Goal: Task Accomplishment & Management: Use online tool/utility

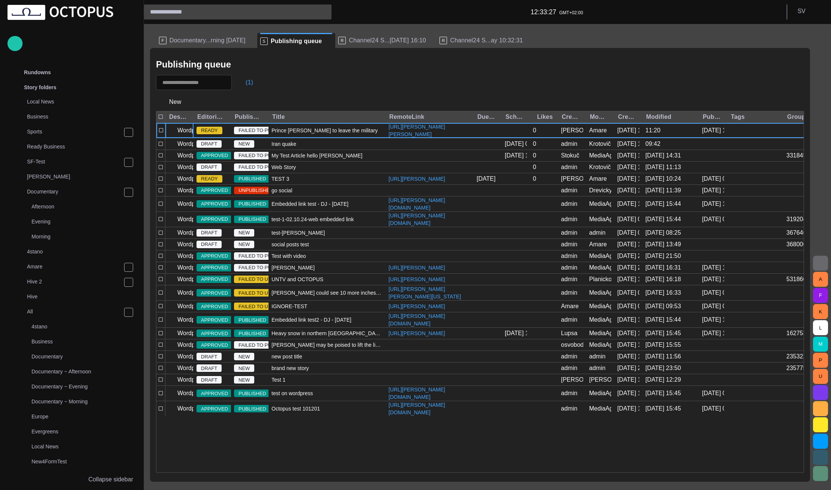
scroll to position [553, 0]
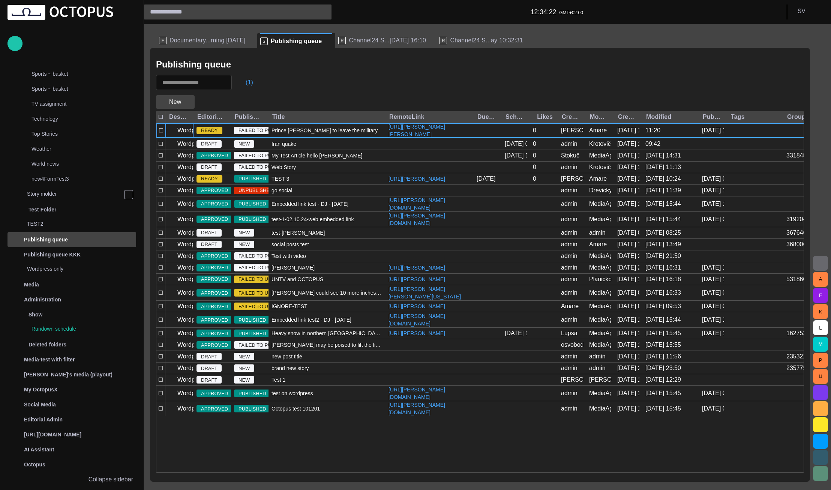
click at [169, 100] on button "New" at bounding box center [175, 101] width 39 height 13
click at [220, 95] on div at bounding box center [415, 245] width 831 height 490
click at [184, 105] on span "button" at bounding box center [187, 101] width 7 height 7
click at [183, 103] on div at bounding box center [415, 245] width 831 height 490
click at [325, 42] on span at bounding box center [328, 40] width 7 height 7
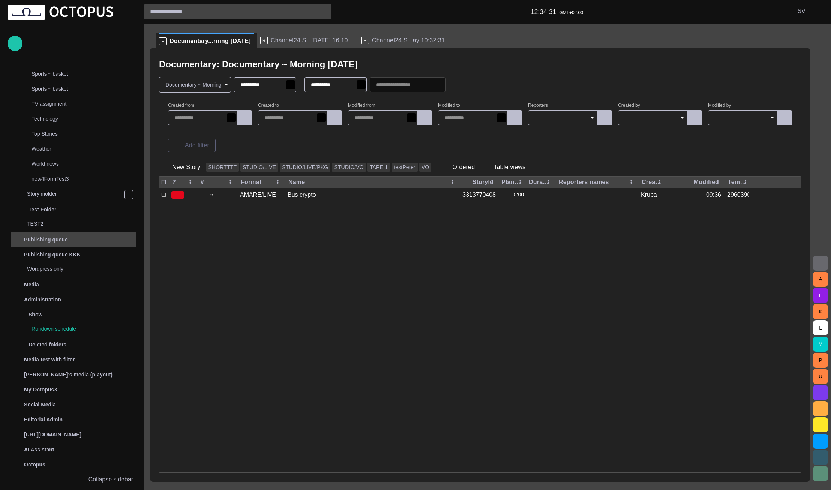
click at [70, 244] on div "Publishing queue" at bounding box center [74, 240] width 124 height 12
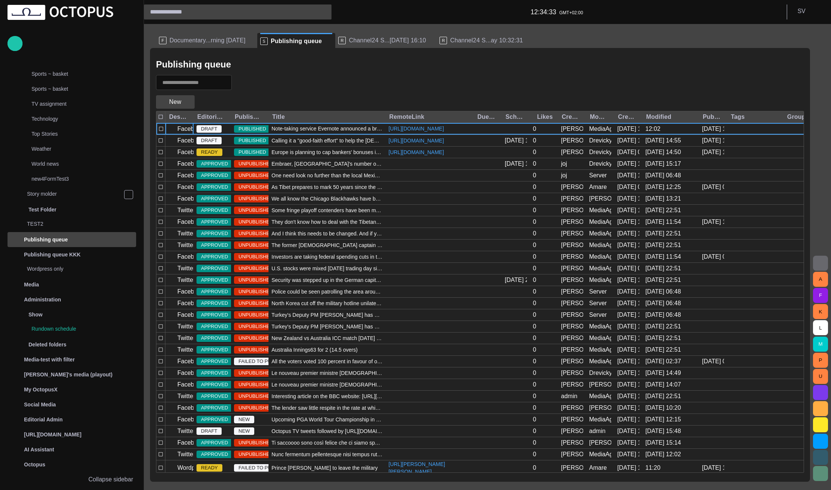
click at [181, 103] on button "New" at bounding box center [175, 101] width 39 height 13
click at [214, 99] on div at bounding box center [415, 245] width 831 height 490
click at [81, 253] on div "Publishing queue KKK" at bounding box center [66, 255] width 109 height 12
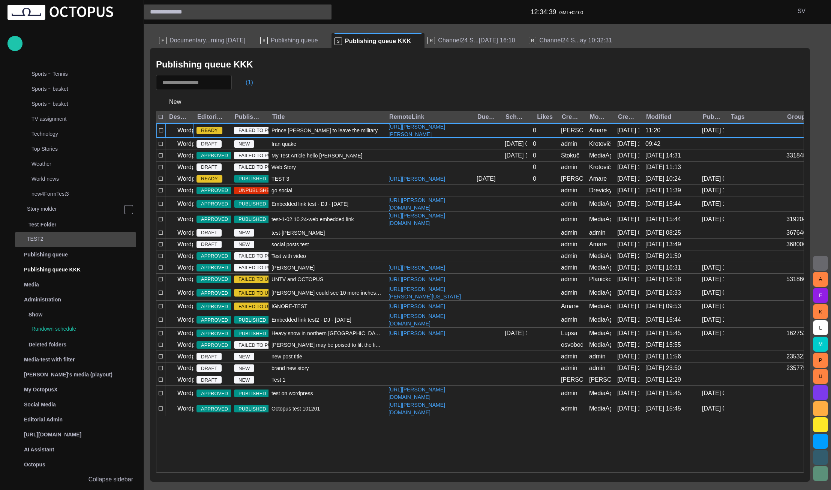
scroll to position [538, 0]
click at [188, 101] on span "button" at bounding box center [187, 101] width 7 height 7
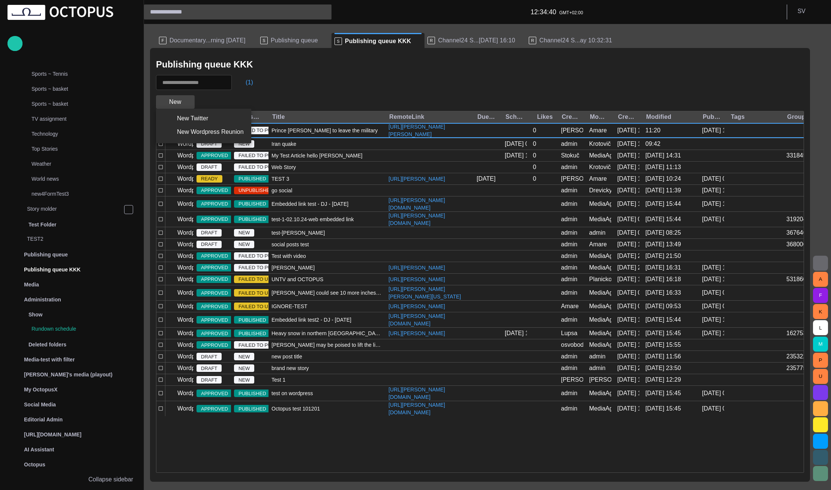
click at [188, 101] on div at bounding box center [415, 245] width 831 height 490
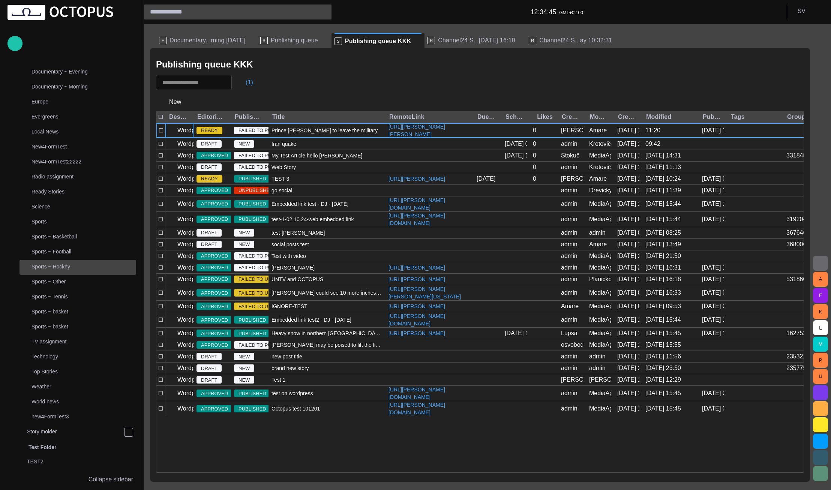
scroll to position [495, 0]
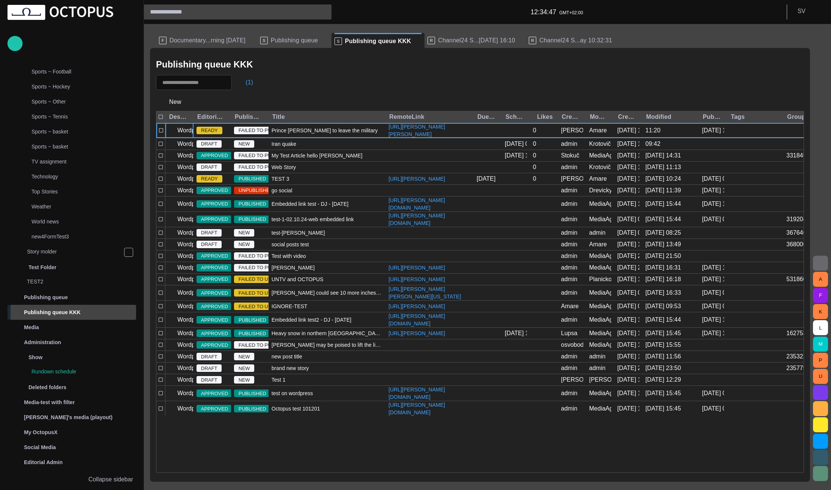
click at [127, 312] on span "main menu" at bounding box center [129, 312] width 6 height 6
click at [88, 324] on p "Wordpress only" at bounding box center [81, 326] width 109 height 7
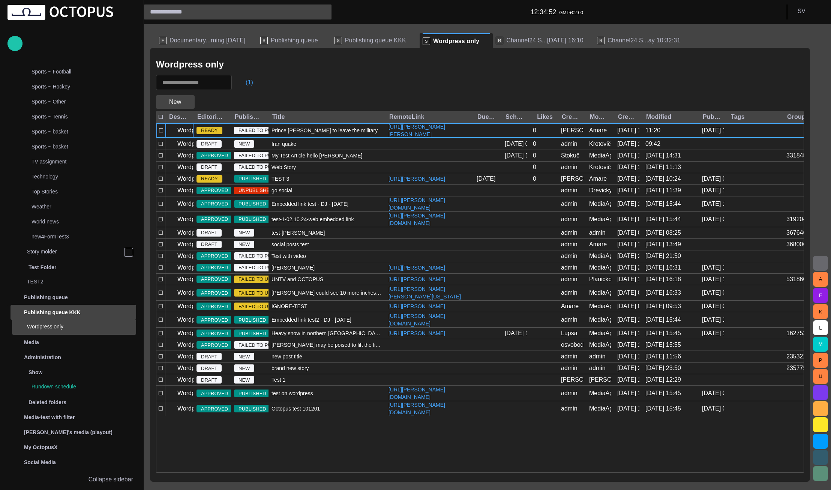
scroll to position [553, 0]
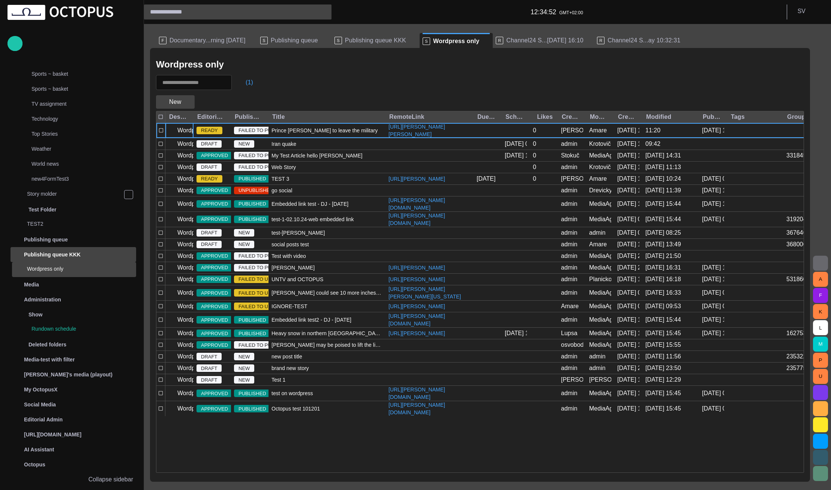
click at [185, 102] on span "button" at bounding box center [187, 101] width 7 height 7
click at [185, 102] on div at bounding box center [415, 245] width 831 height 490
click at [207, 100] on div "New" at bounding box center [480, 102] width 648 height 18
click at [182, 99] on button "New" at bounding box center [175, 101] width 39 height 13
click at [379, 66] on div at bounding box center [415, 245] width 831 height 490
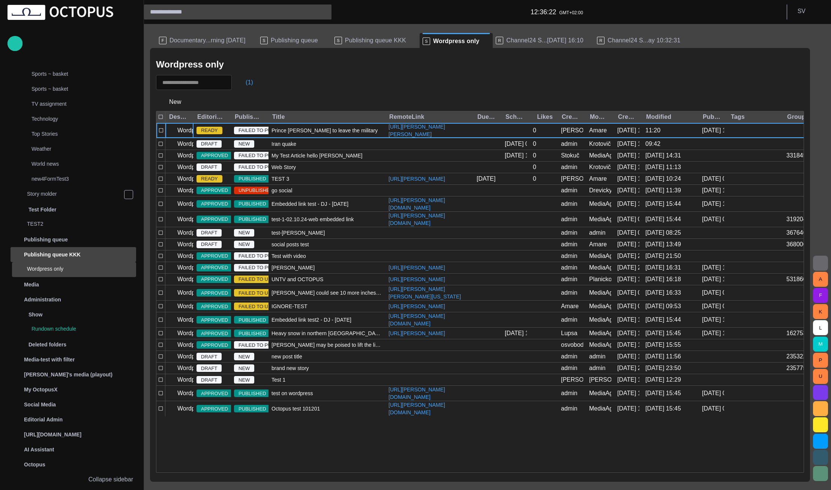
drag, startPoint x: 465, startPoint y: 44, endPoint x: 390, endPoint y: 42, distance: 75.4
click at [482, 43] on span at bounding box center [485, 40] width 7 height 7
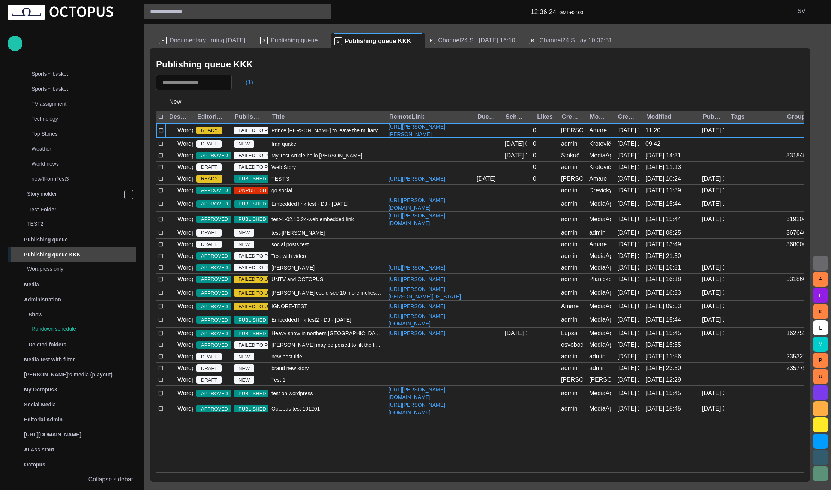
click at [414, 43] on span at bounding box center [417, 40] width 7 height 7
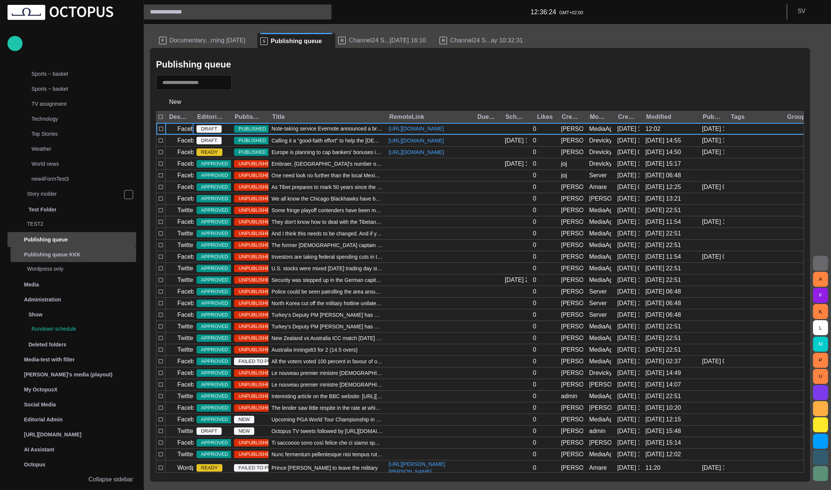
click at [295, 41] on span "Publishing queue" at bounding box center [296, 40] width 51 height 7
click at [186, 101] on span "button" at bounding box center [187, 101] width 7 height 7
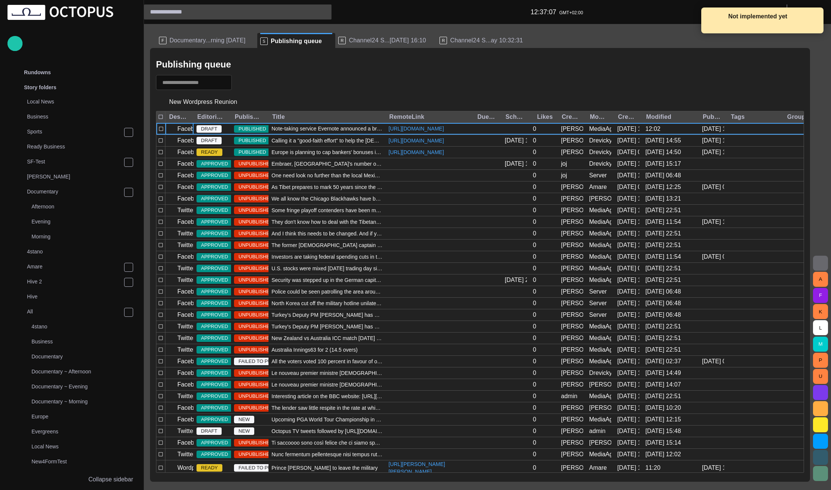
scroll to position [553, 0]
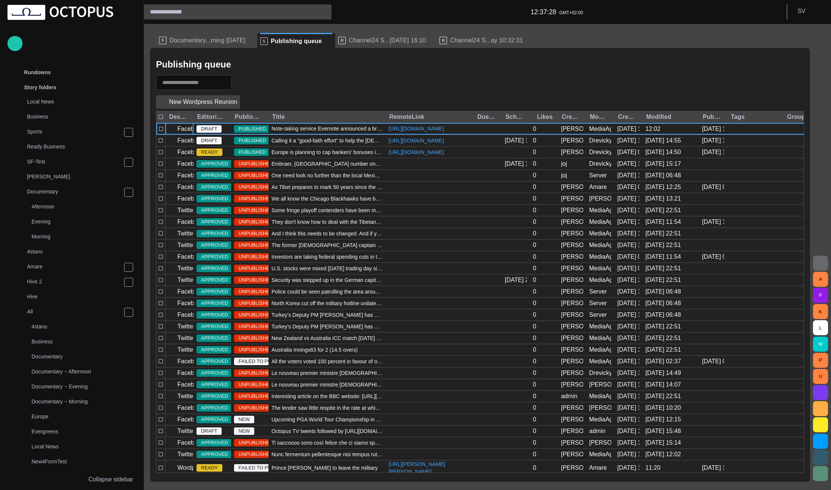
scroll to position [553, 0]
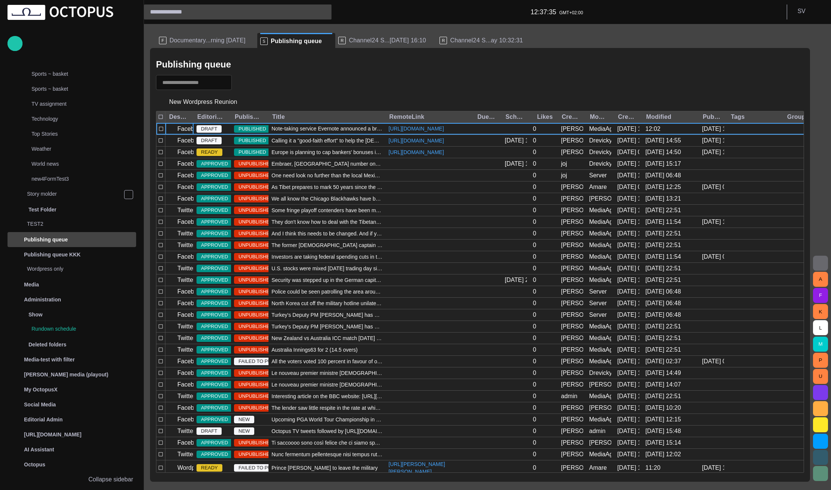
click at [237, 100] on div "New Wordpress Reunion" at bounding box center [199, 101] width 87 height 13
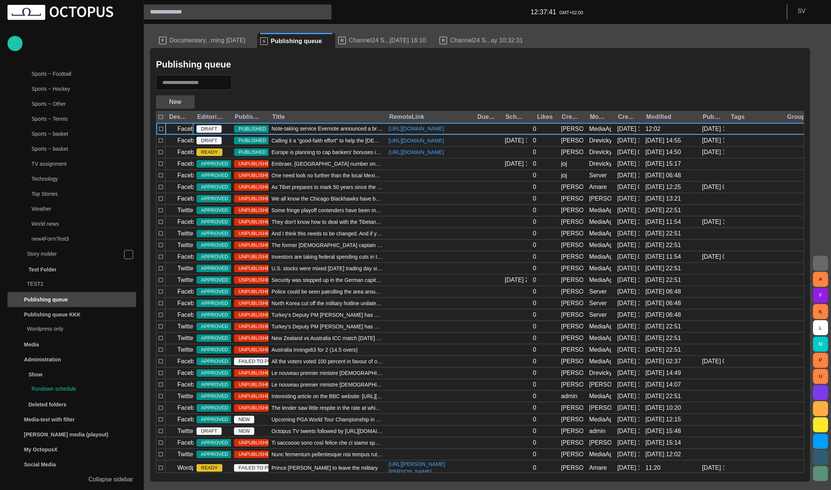
click at [182, 104] on button "New" at bounding box center [175, 101] width 39 height 13
click at [182, 104] on div at bounding box center [415, 245] width 831 height 490
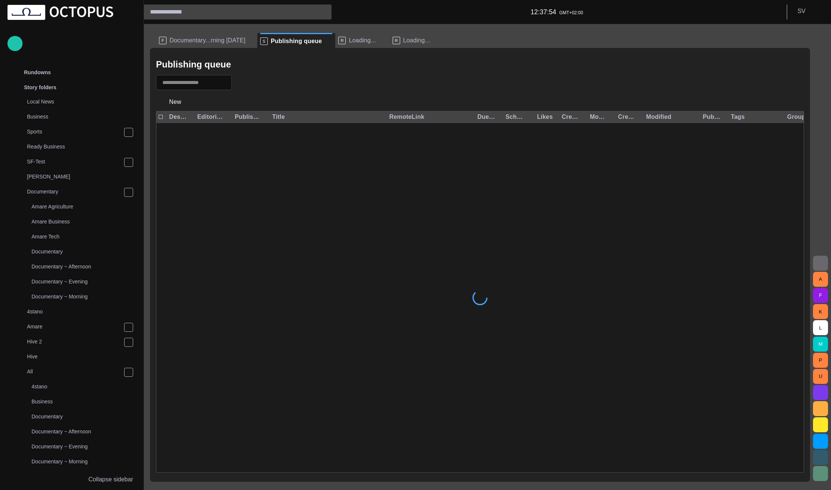
scroll to position [613, 0]
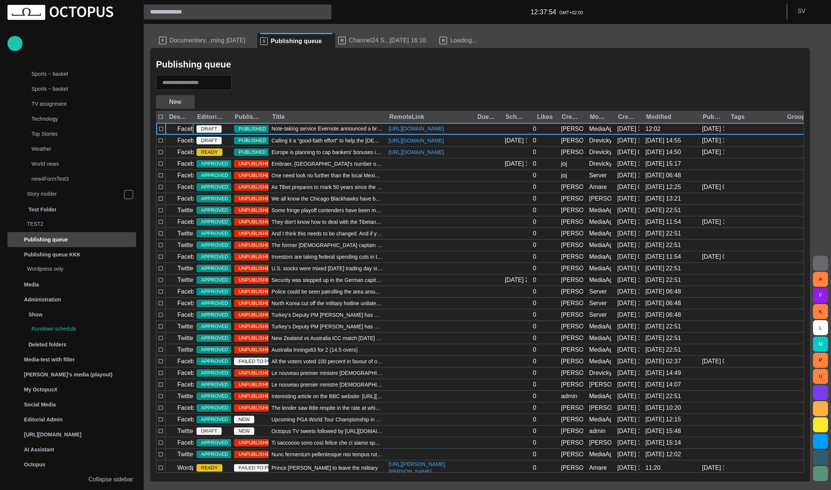
click at [186, 107] on button "New" at bounding box center [175, 101] width 39 height 13
click at [195, 121] on li "New Twitter" at bounding box center [203, 118] width 95 height 13
click at [193, 102] on button "New" at bounding box center [175, 101] width 39 height 13
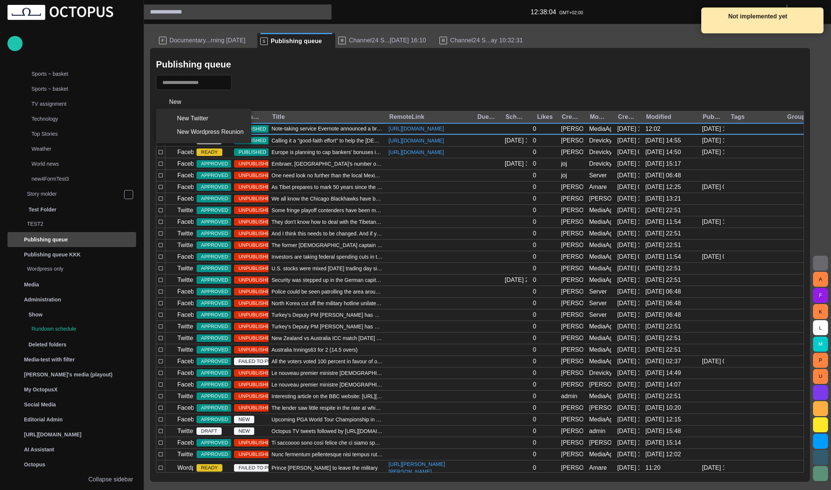
click at [194, 130] on li "New Wordpress Reunion" at bounding box center [203, 131] width 95 height 13
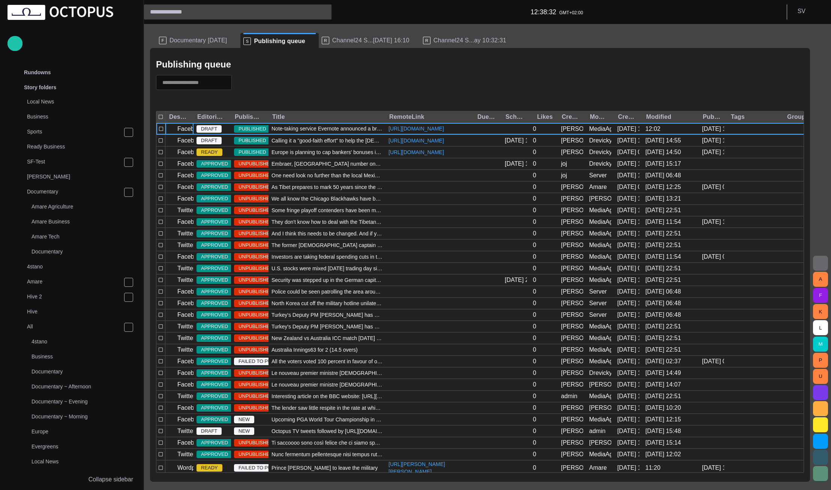
scroll to position [568, 0]
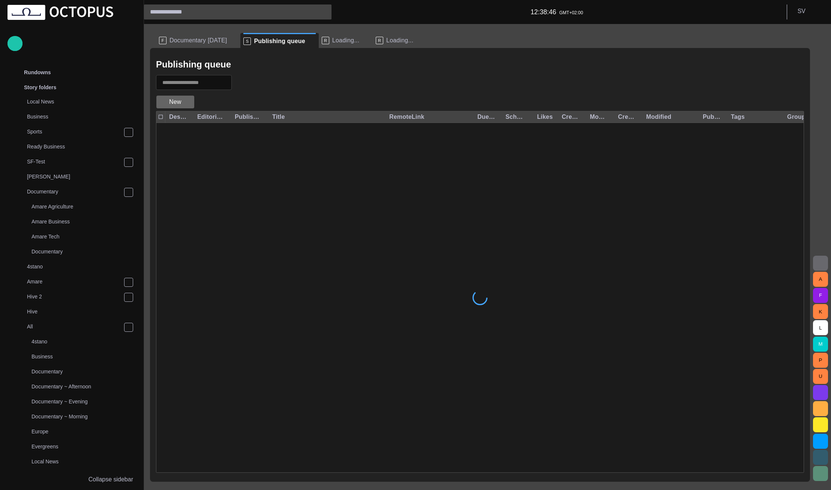
click at [185, 99] on span "button" at bounding box center [187, 101] width 7 height 7
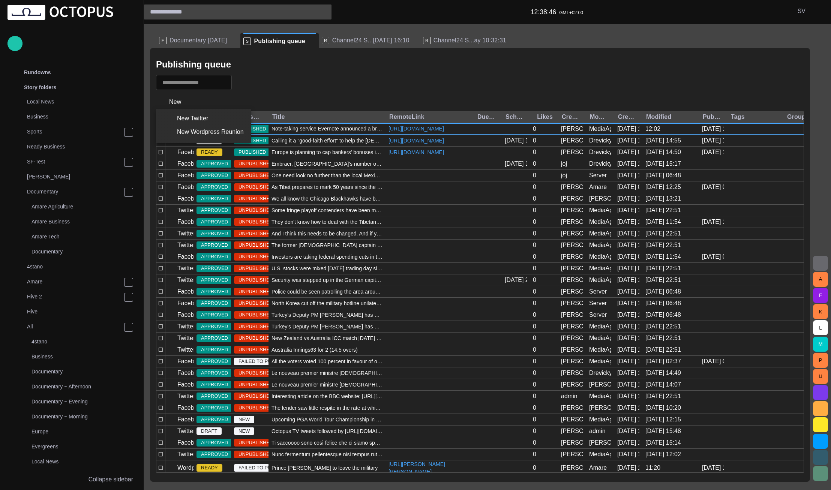
scroll to position [568, 0]
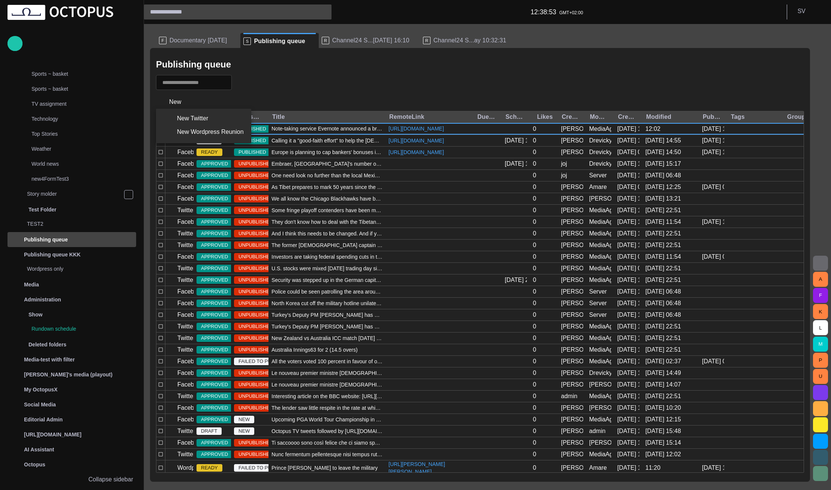
click at [233, 105] on div at bounding box center [415, 245] width 831 height 490
click at [178, 102] on button "New" at bounding box center [175, 101] width 39 height 13
click at [192, 103] on div at bounding box center [415, 245] width 831 height 490
click at [189, 104] on span "button" at bounding box center [187, 101] width 7 height 7
click at [211, 98] on div at bounding box center [415, 245] width 831 height 490
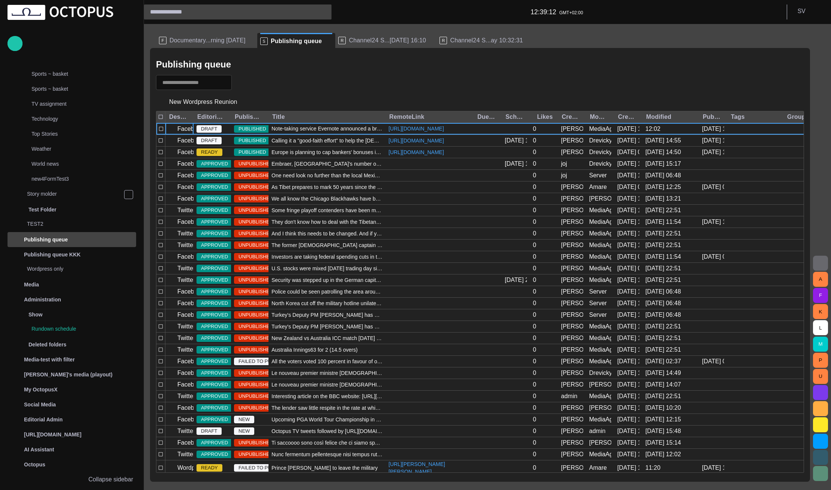
scroll to position [553, 0]
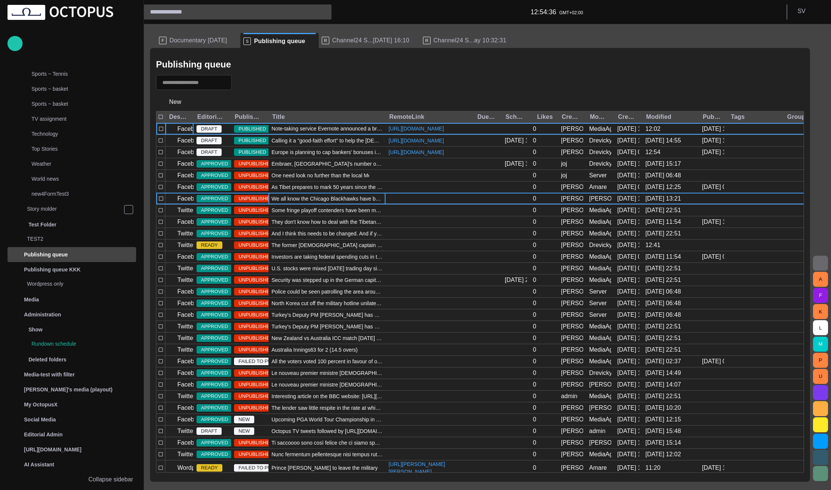
click at [328, 204] on div "We all know the Chicago Blackhawks have been soaring this season in the NHL, bu…" at bounding box center [326, 198] width 117 height 11
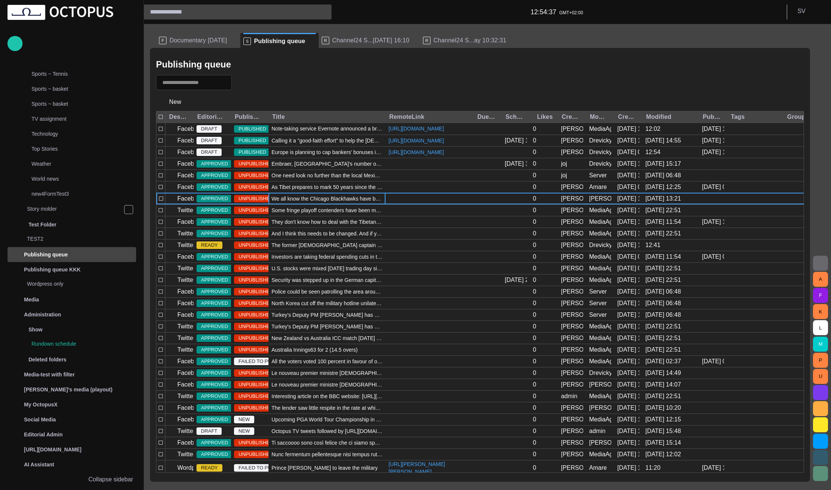
click at [246, 79] on span "button" at bounding box center [241, 82] width 7 height 7
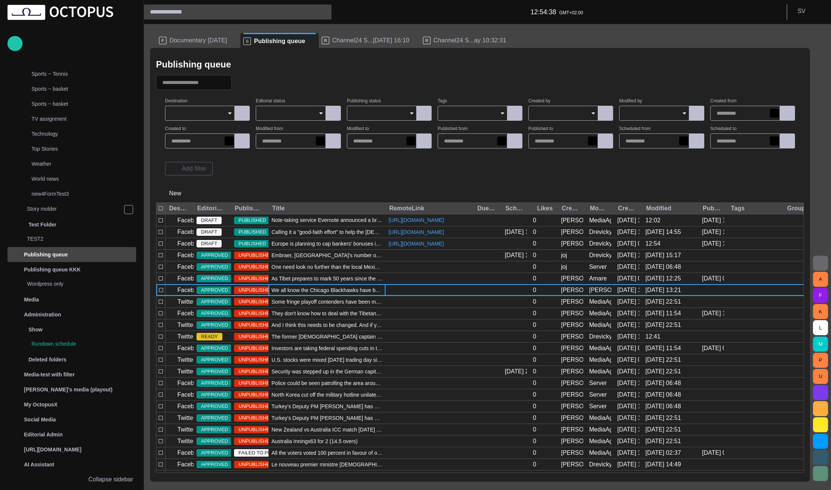
click at [218, 115] on input "Destination" at bounding box center [197, 112] width 52 height 7
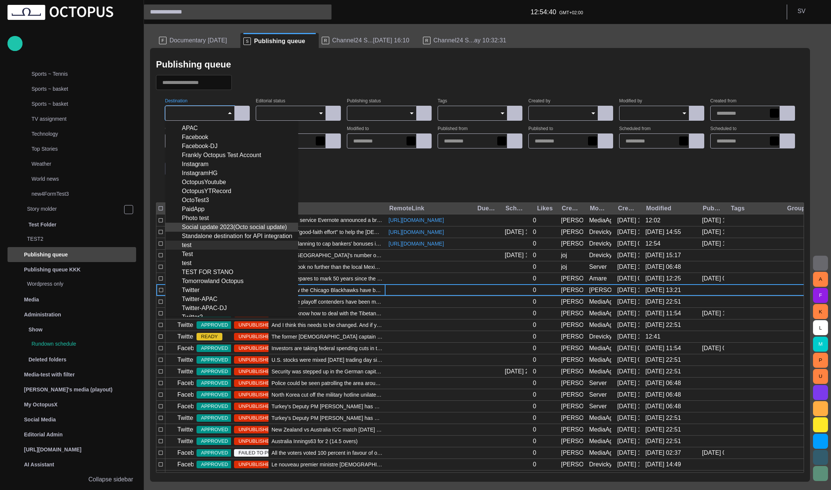
scroll to position [53, 0]
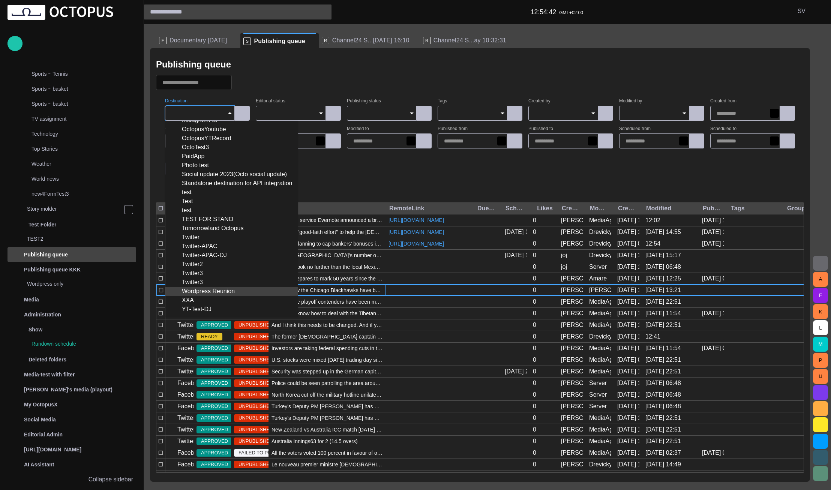
click at [212, 294] on div "Wordpress Reunion" at bounding box center [231, 291] width 121 height 9
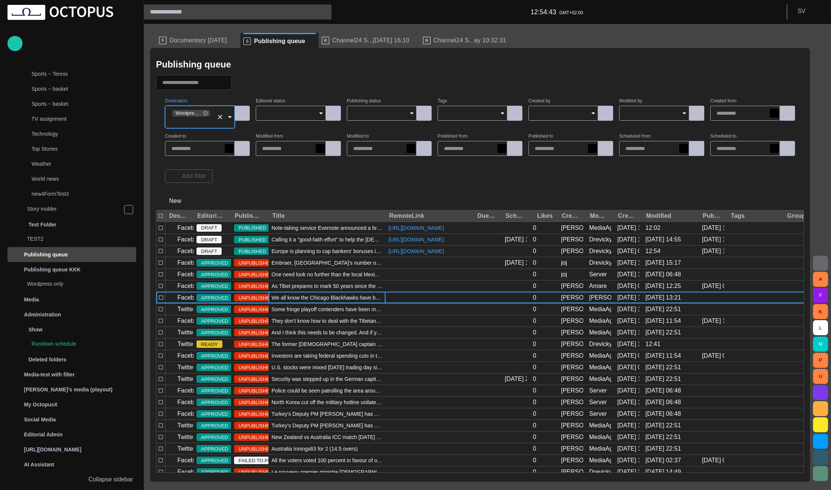
click at [280, 193] on div "New" at bounding box center [480, 201] width 648 height 18
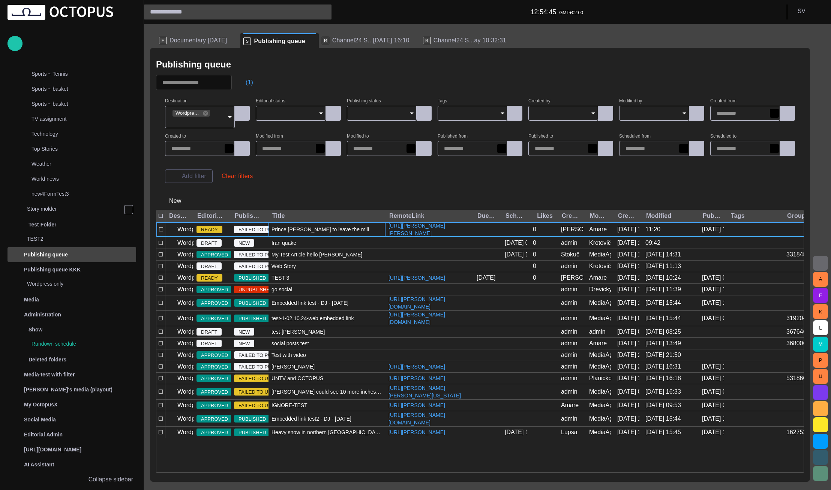
click at [324, 229] on div "Prince [PERSON_NAME] to leave the military" at bounding box center [326, 229] width 117 height 15
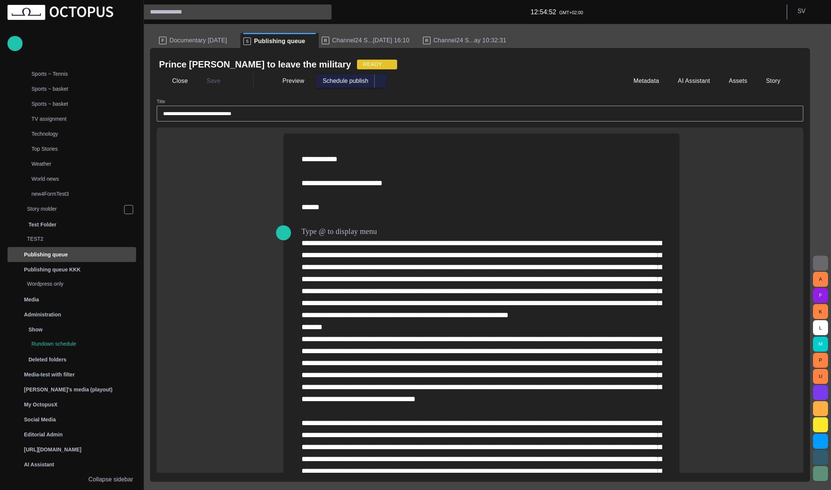
click at [368, 226] on p at bounding box center [481, 333] width 360 height 360
click at [680, 204] on div "Type @ to display menu" at bounding box center [480, 332] width 646 height 411
click at [657, 84] on button "Metadata" at bounding box center [640, 80] width 41 height 13
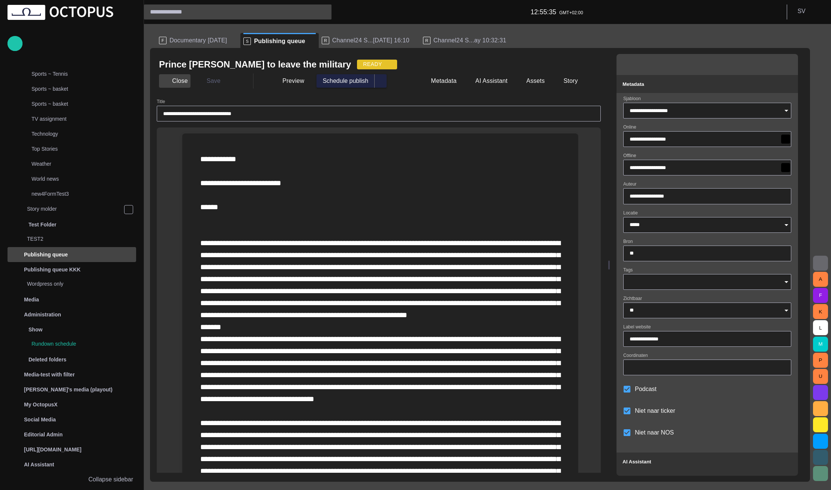
click at [175, 85] on button "Close" at bounding box center [174, 80] width 31 height 13
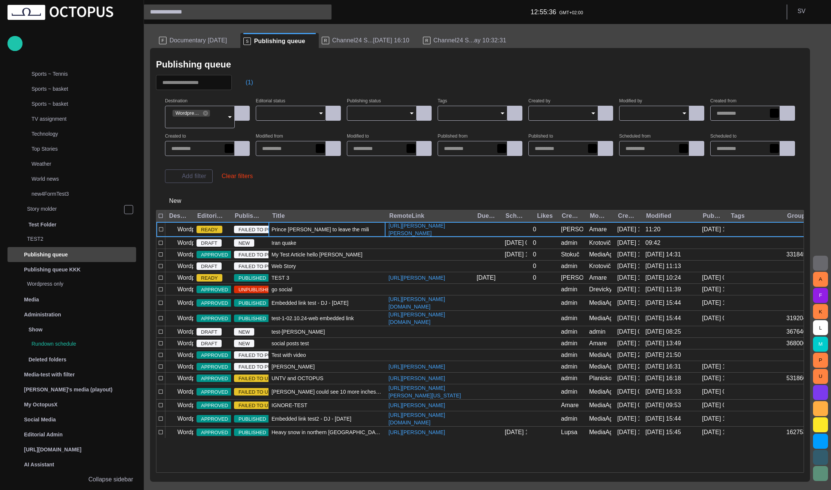
click at [315, 226] on div "Prince [PERSON_NAME] to leave the military" at bounding box center [326, 229] width 117 height 15
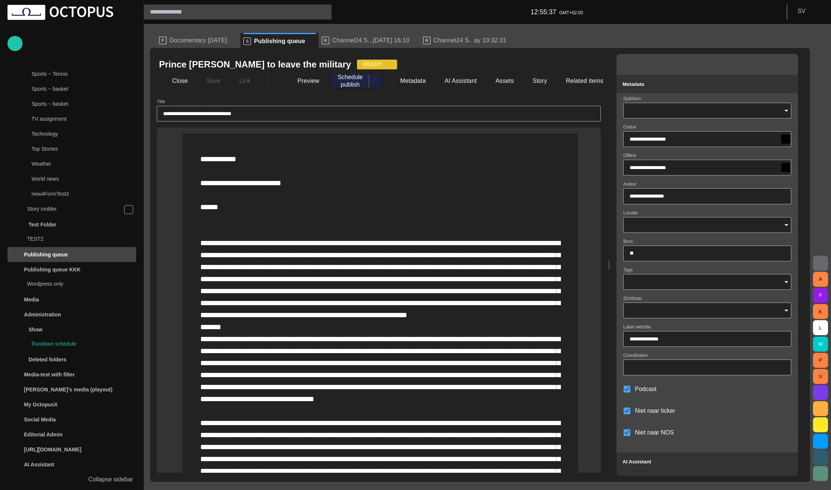
type input "**********"
type input "*****"
type input "**"
click at [183, 77] on button "Close" at bounding box center [174, 80] width 31 height 13
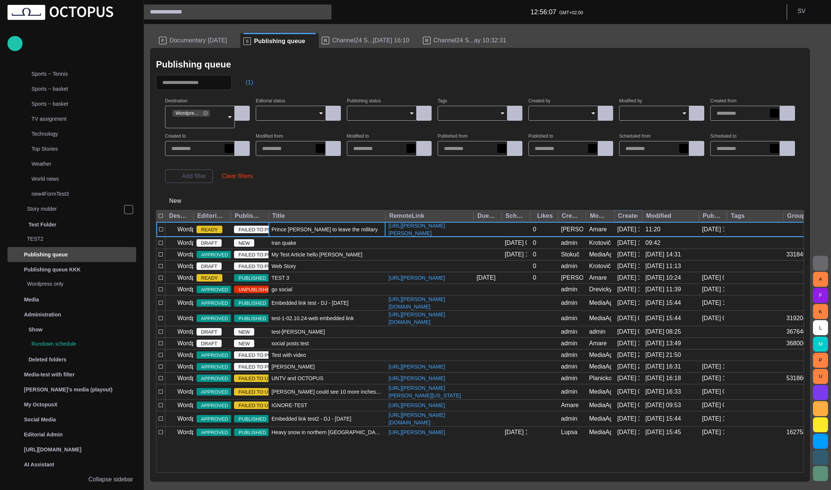
click at [624, 217] on icon "Sort" at bounding box center [623, 216] width 4 height 4
click at [624, 219] on icon "Sort" at bounding box center [623, 216] width 7 height 7
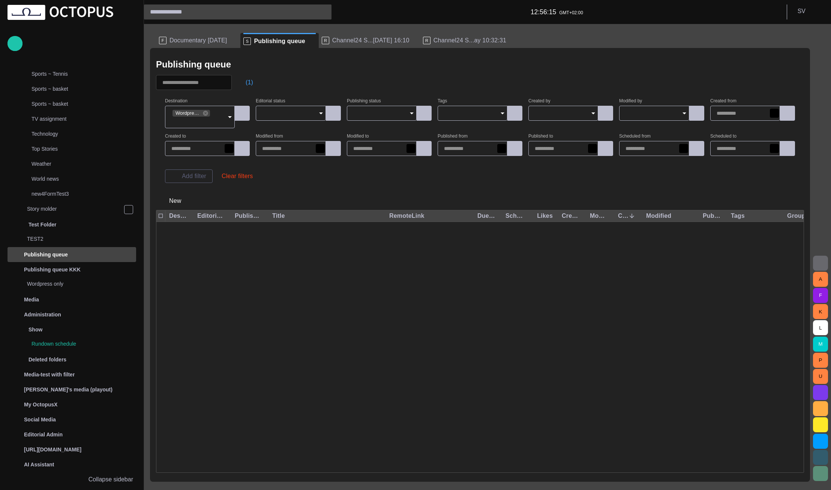
scroll to position [0, 0]
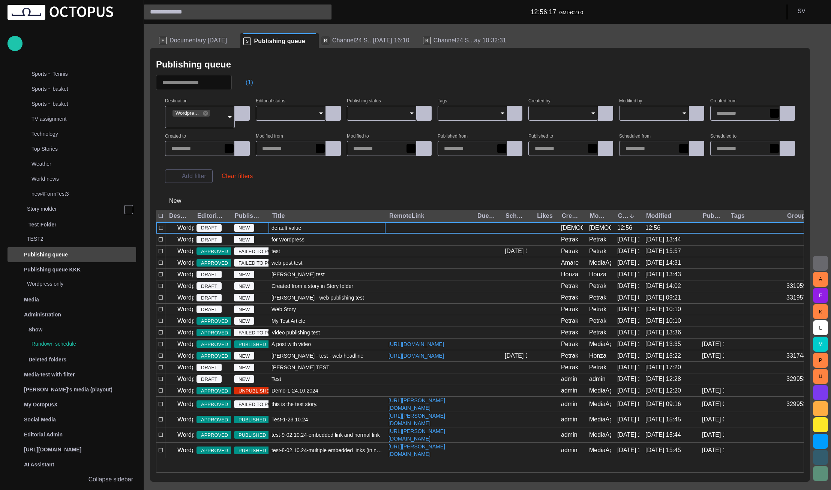
click at [291, 227] on span "default value" at bounding box center [286, 227] width 30 height 7
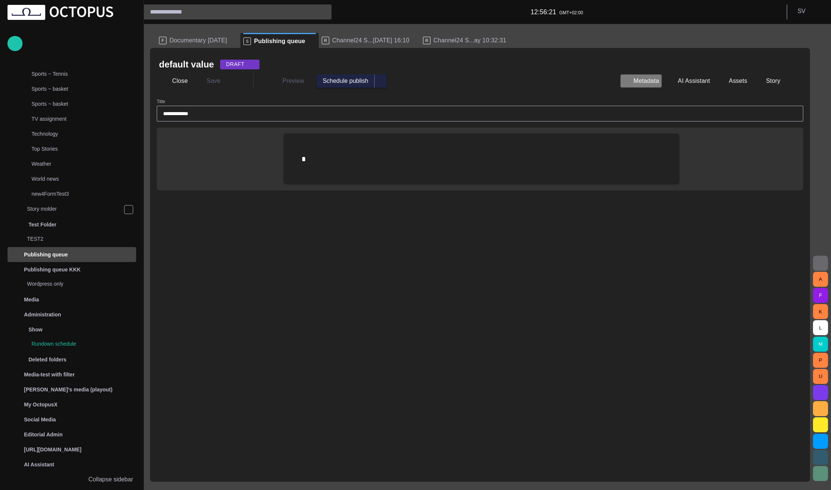
click at [656, 79] on button "Metadata" at bounding box center [640, 80] width 41 height 13
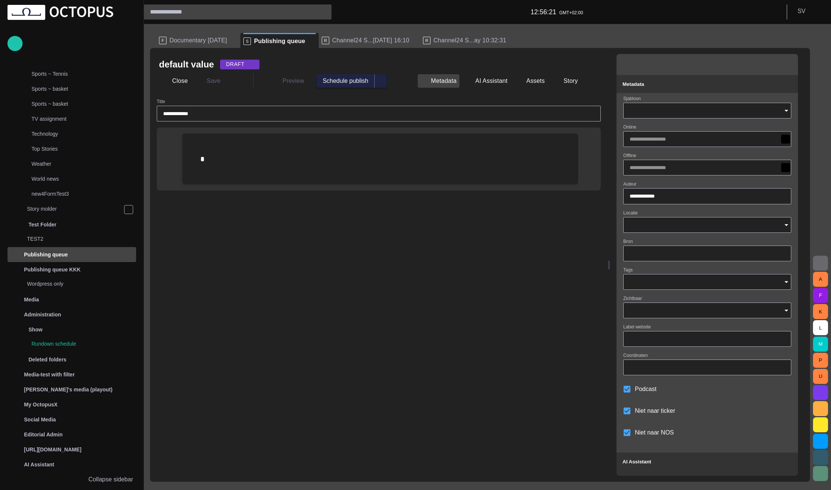
type input "**********"
type input "*****"
type input "**"
click at [792, 82] on span "button" at bounding box center [787, 83] width 9 height 9
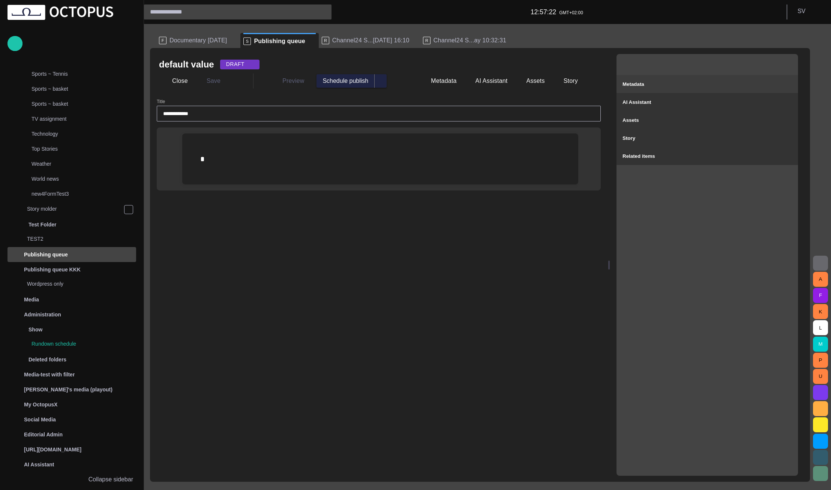
click at [644, 84] on span "Metadata" at bounding box center [633, 84] width 22 height 6
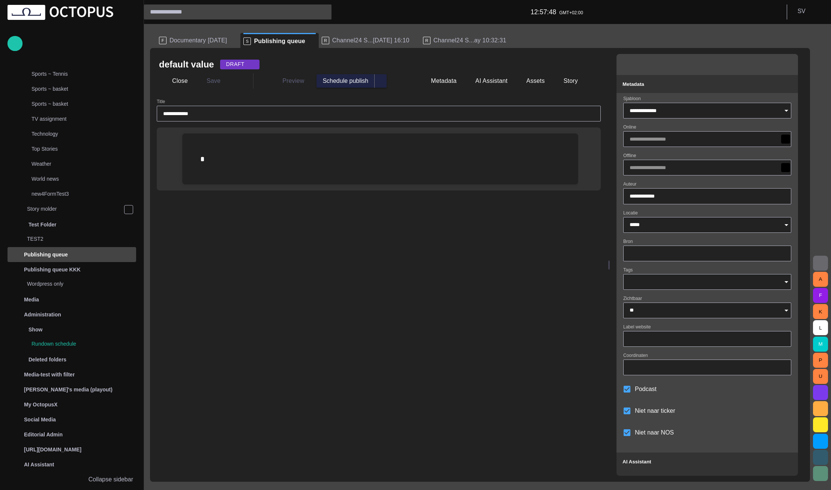
click at [664, 199] on input "**********" at bounding box center [706, 195] width 155 height 7
click at [641, 252] on input "Bron" at bounding box center [706, 253] width 155 height 7
click at [791, 279] on icon "Open" at bounding box center [786, 281] width 9 height 9
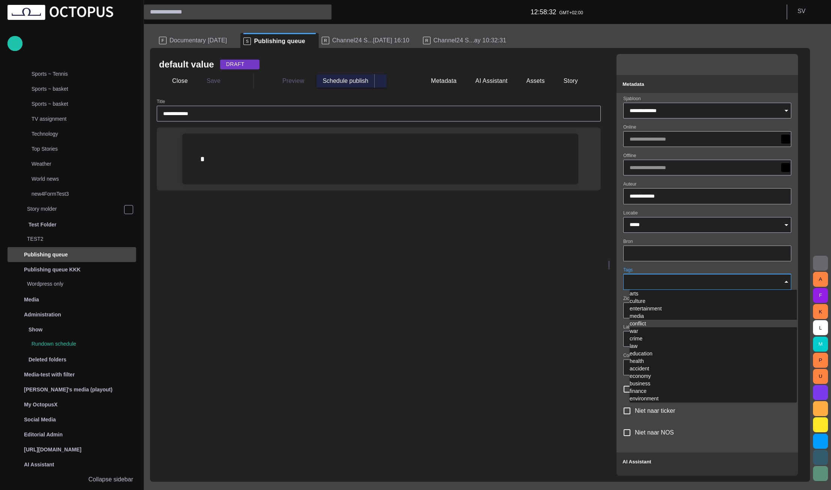
click at [541, 329] on div "**********" at bounding box center [378, 286] width 445 height 374
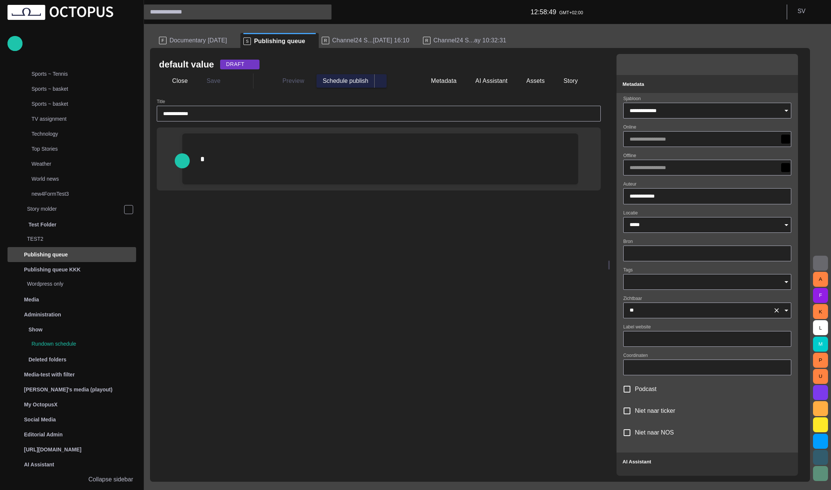
click at [659, 313] on input "**" at bounding box center [699, 310] width 140 height 7
click at [547, 356] on div "**********" at bounding box center [378, 286] width 445 height 374
click at [661, 339] on input "Label website" at bounding box center [706, 338] width 155 height 7
click at [661, 362] on div at bounding box center [707, 368] width 168 height 16
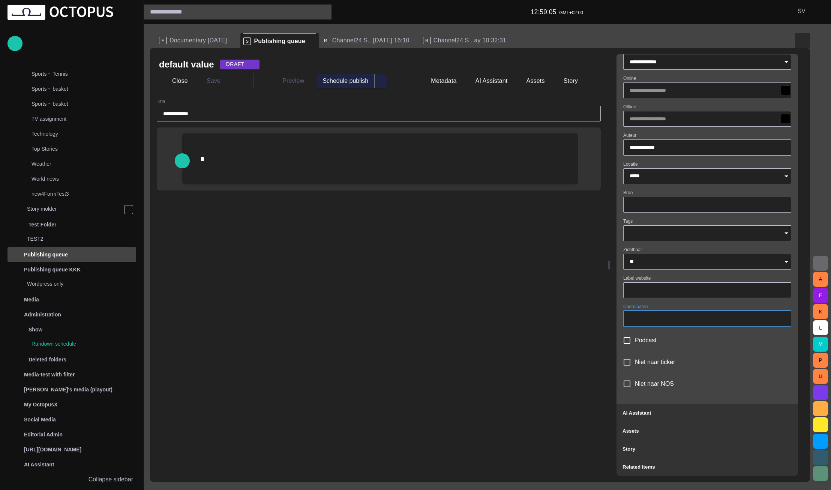
click at [808, 43] on button "button" at bounding box center [802, 40] width 15 height 15
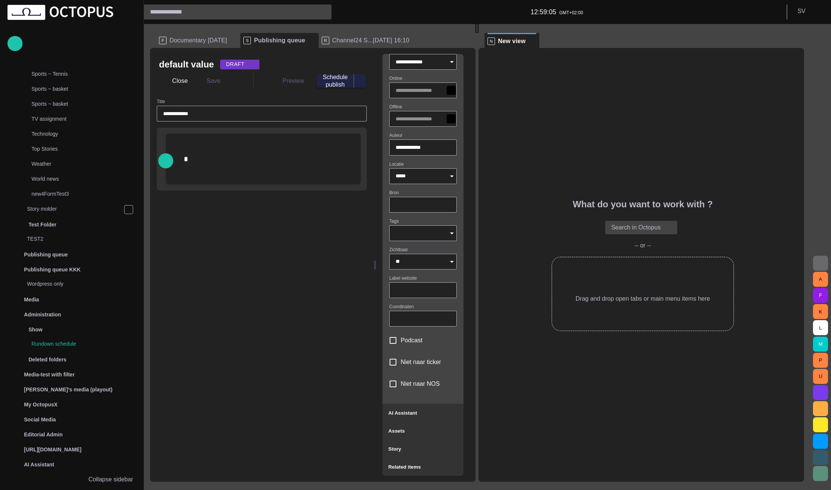
click at [567, 85] on div "What do you want to work with ? Search in Octopus -- or -- Drag and drop open t…" at bounding box center [640, 265] width 325 height 434
click at [52, 255] on p "Publishing queue" at bounding box center [46, 254] width 44 height 7
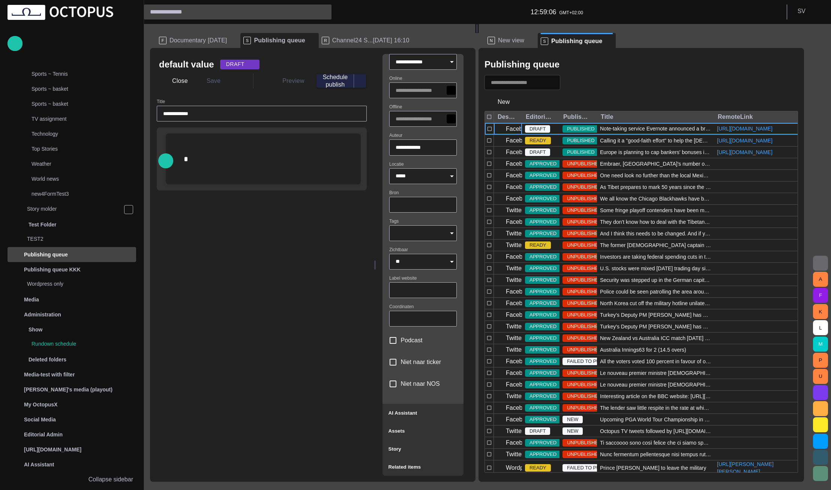
scroll to position [568, 0]
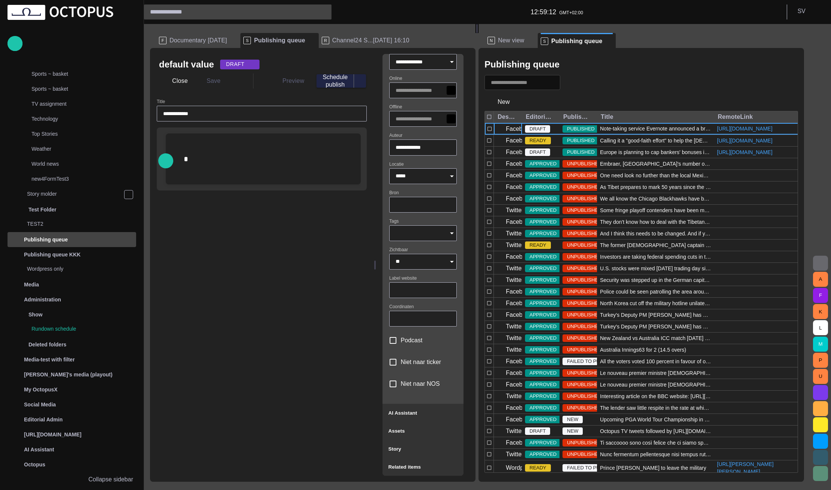
click at [574, 81] on span "button" at bounding box center [570, 82] width 7 height 7
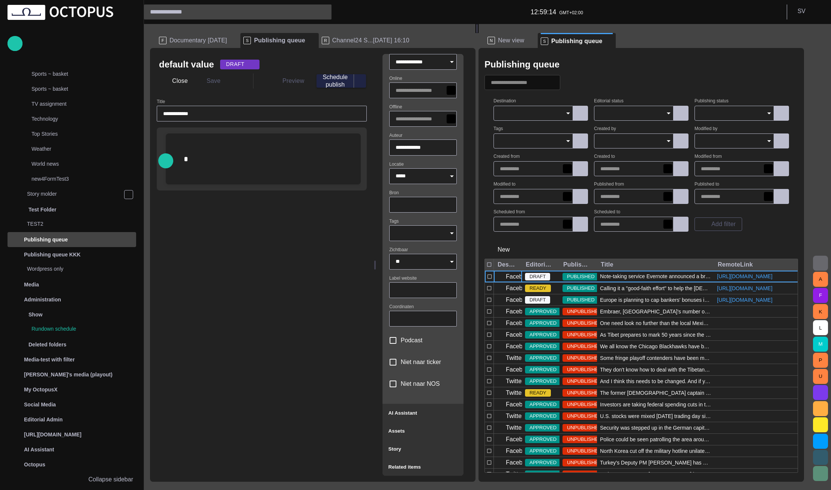
click at [524, 116] on input "Destination" at bounding box center [530, 112] width 61 height 7
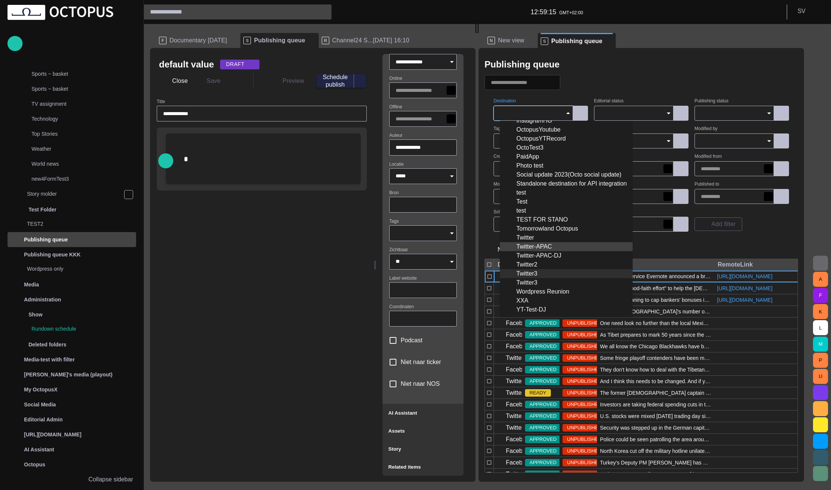
scroll to position [53, 0]
click at [538, 291] on div "Wordpress Reunion" at bounding box center [566, 291] width 121 height 9
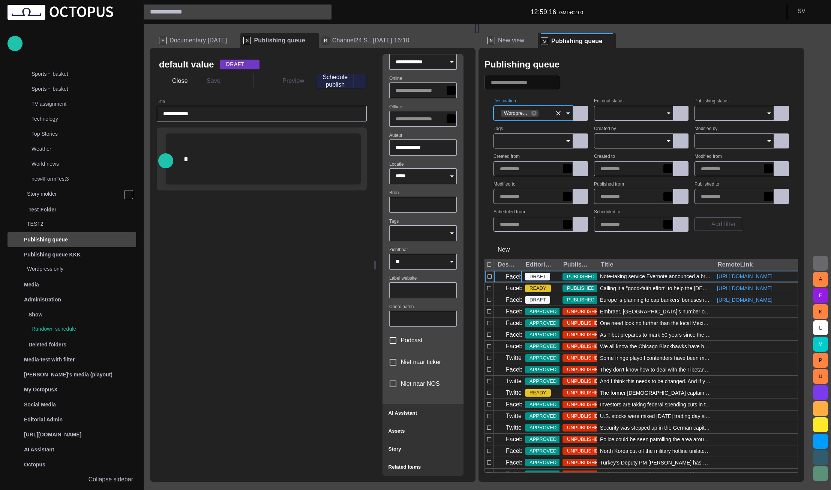
click at [657, 74] on div "Publishing queue Destination Wordpress Reunion Editorial status Publishing stat…" at bounding box center [640, 265] width 325 height 434
click at [574, 84] on span "button" at bounding box center [570, 82] width 7 height 7
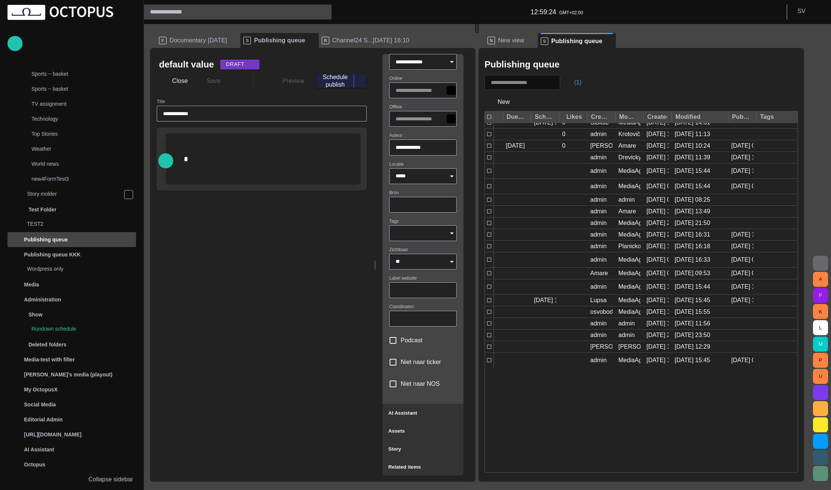
scroll to position [0, 315]
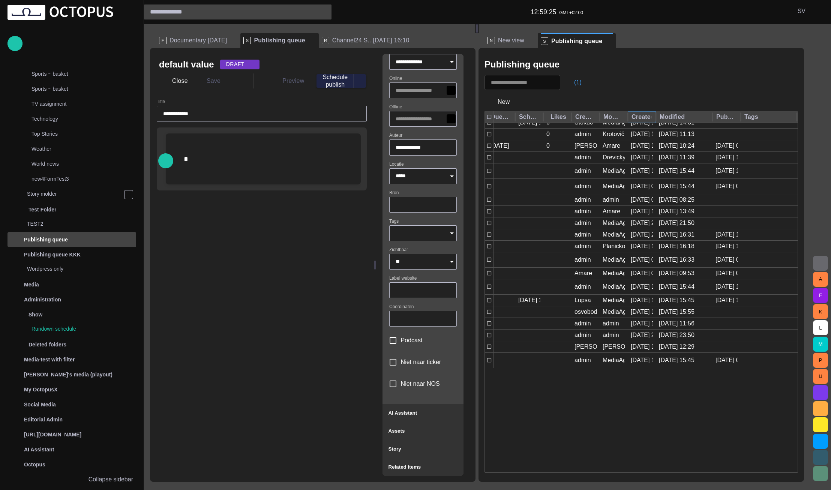
click at [640, 116] on icon "Sort" at bounding box center [637, 117] width 7 height 7
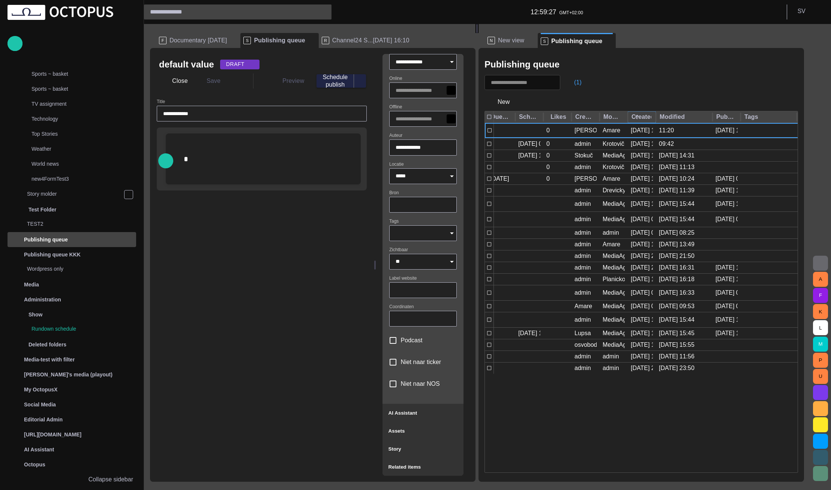
scroll to position [0, 0]
click at [640, 117] on icon "Sort" at bounding box center [637, 117] width 7 height 7
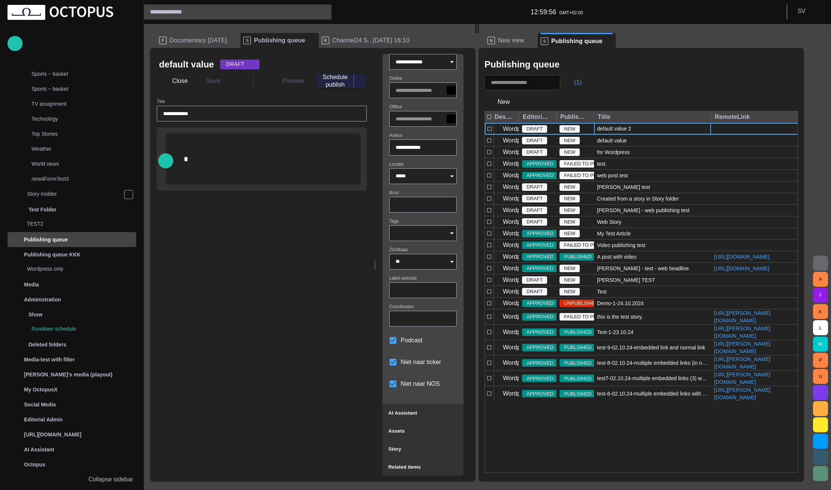
click at [642, 127] on div "default value 2" at bounding box center [652, 129] width 117 height 12
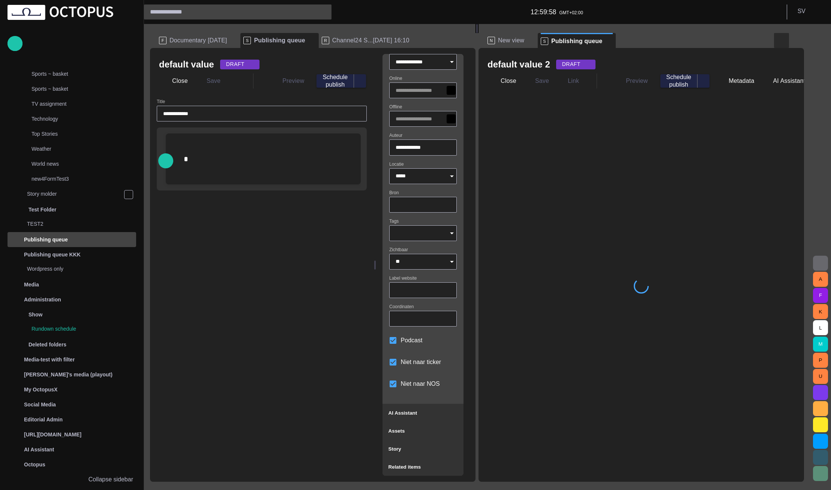
click at [785, 40] on span "button" at bounding box center [781, 40] width 9 height 9
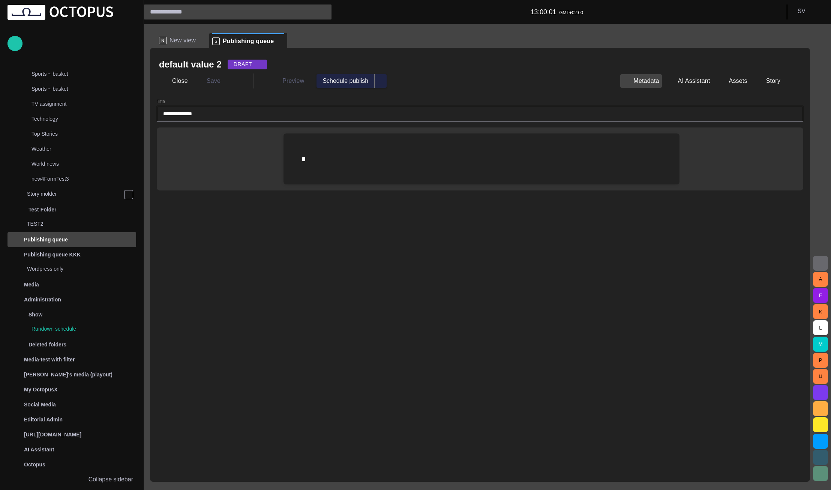
click at [630, 84] on span "button" at bounding box center [626, 80] width 7 height 7
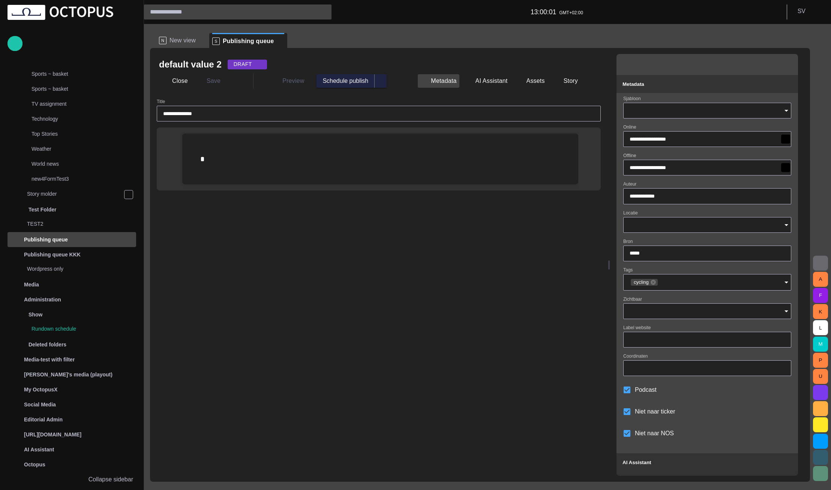
type input "**********"
type input "*****"
type input "**"
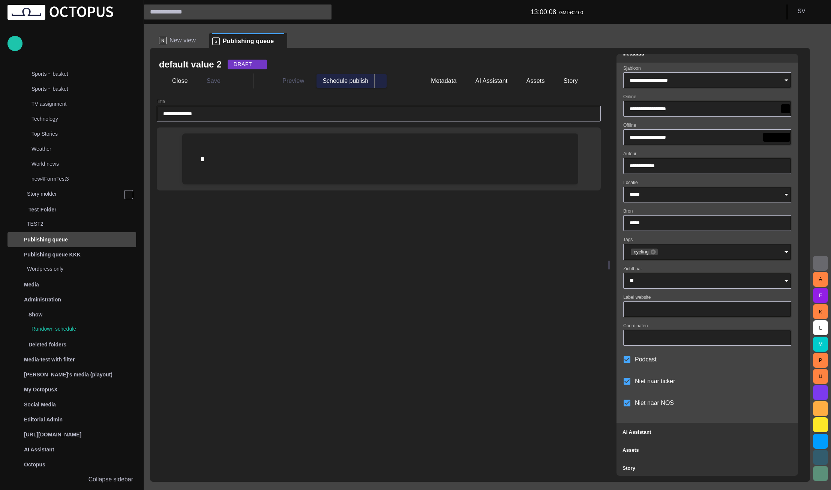
scroll to position [49, 0]
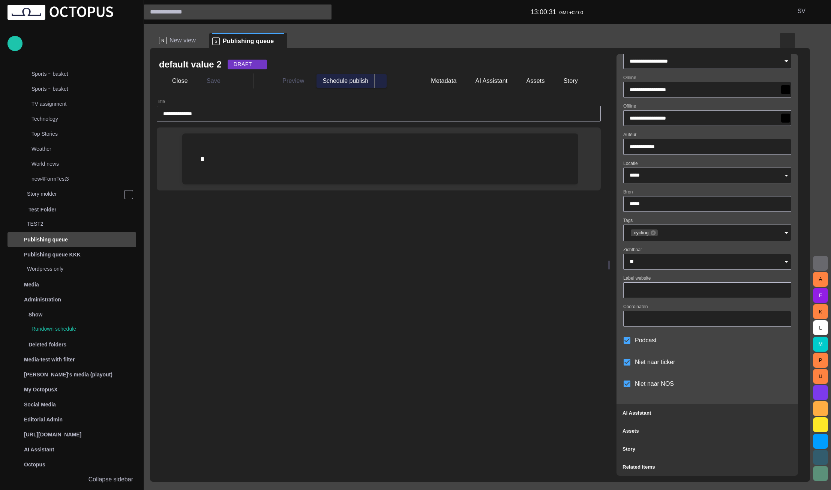
click at [785, 39] on span "button" at bounding box center [787, 40] width 9 height 9
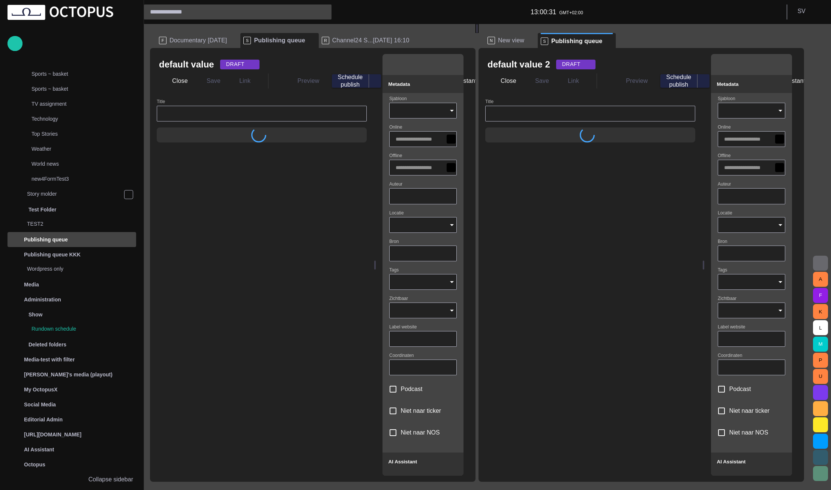
type input "**********"
type input "*****"
type input "**********"
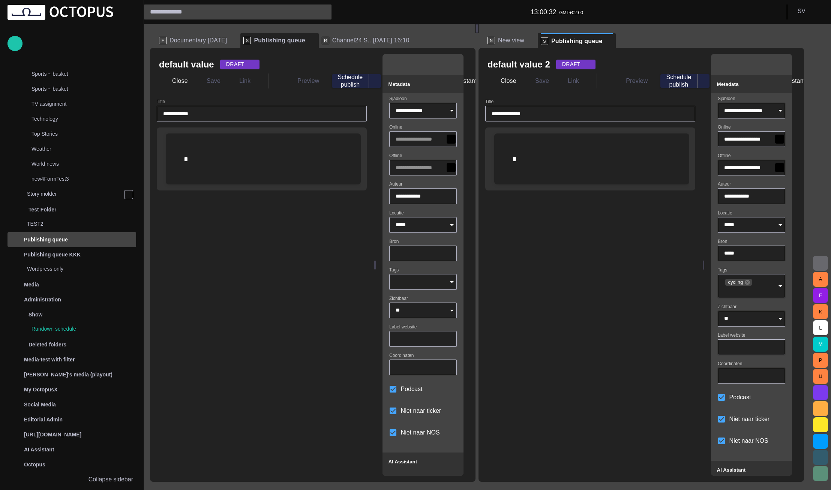
type input "**********"
type input "*****"
type input "**"
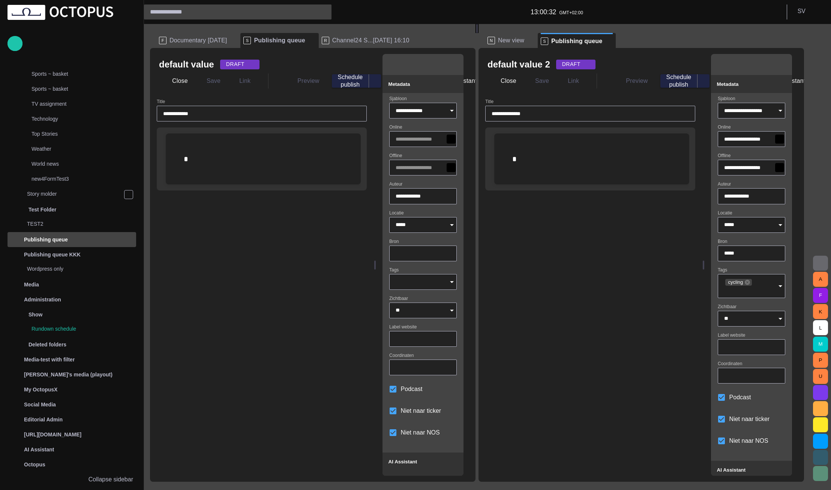
type input "**********"
type input "*****"
type input "**"
click at [343, 44] on div "R Channel24 S...05/08 16:10" at bounding box center [369, 40] width 95 height 15
click at [343, 38] on span "Channel24 S...[DATE] 16:10" at bounding box center [370, 40] width 77 height 7
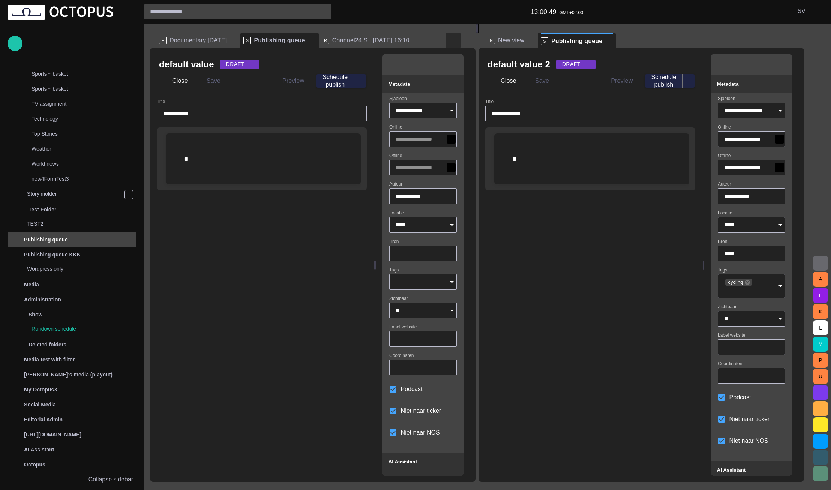
click at [451, 44] on span "button" at bounding box center [452, 40] width 9 height 9
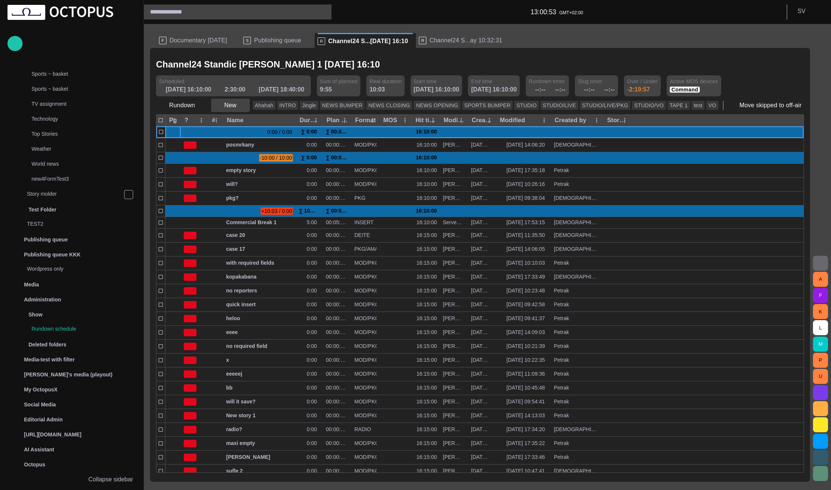
click at [227, 108] on button "New" at bounding box center [230, 105] width 39 height 13
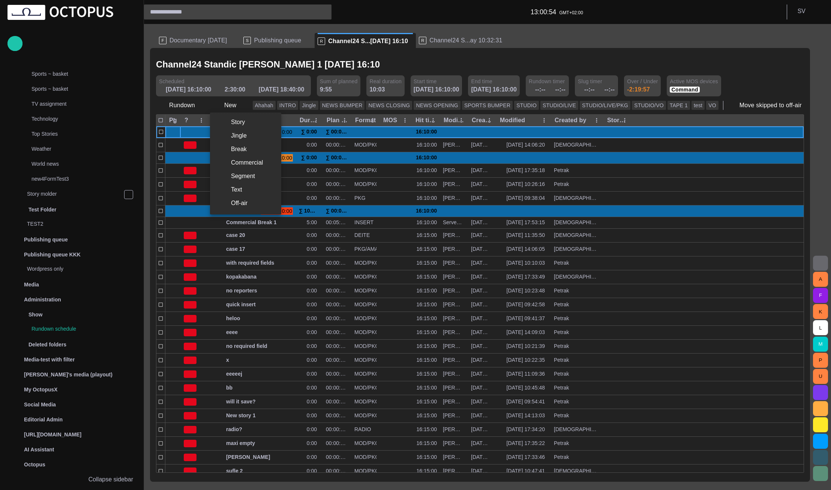
click at [236, 118] on li "Story" at bounding box center [245, 121] width 71 height 13
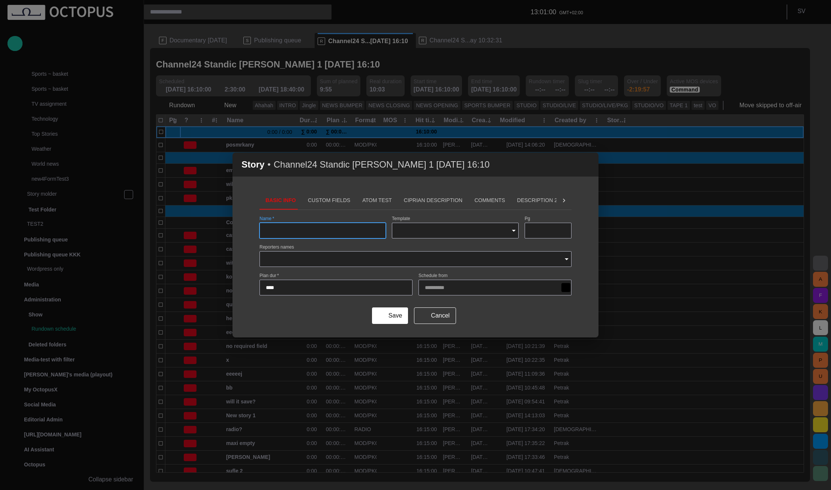
click at [336, 201] on button "Custom Fields" at bounding box center [329, 201] width 54 height 18
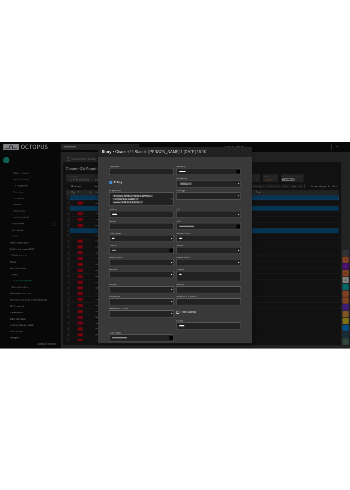
scroll to position [106, 0]
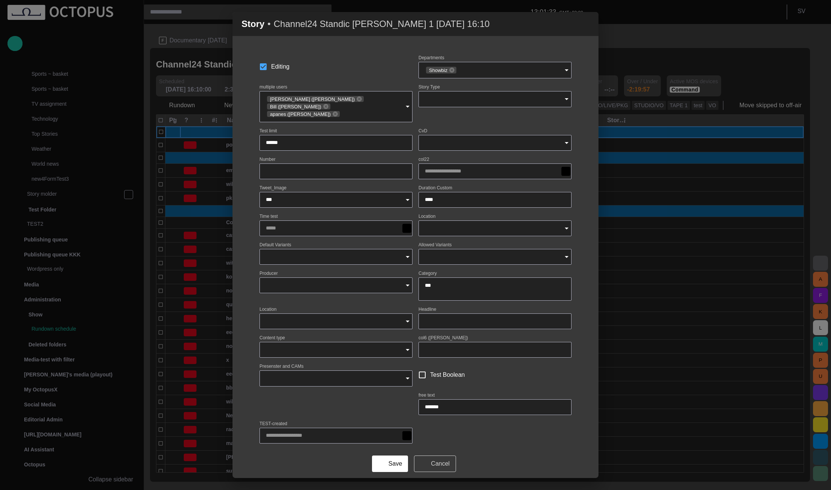
click at [435, 456] on button "Cancel" at bounding box center [435, 464] width 42 height 16
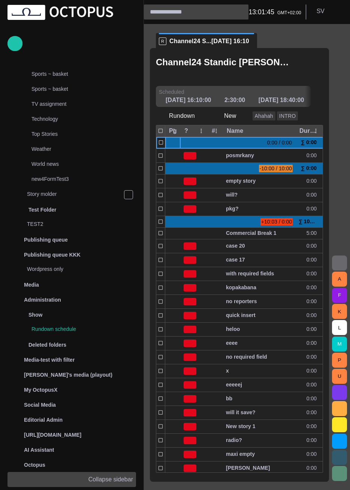
click at [122, 479] on p "Collapse sidebar" at bounding box center [110, 479] width 45 height 9
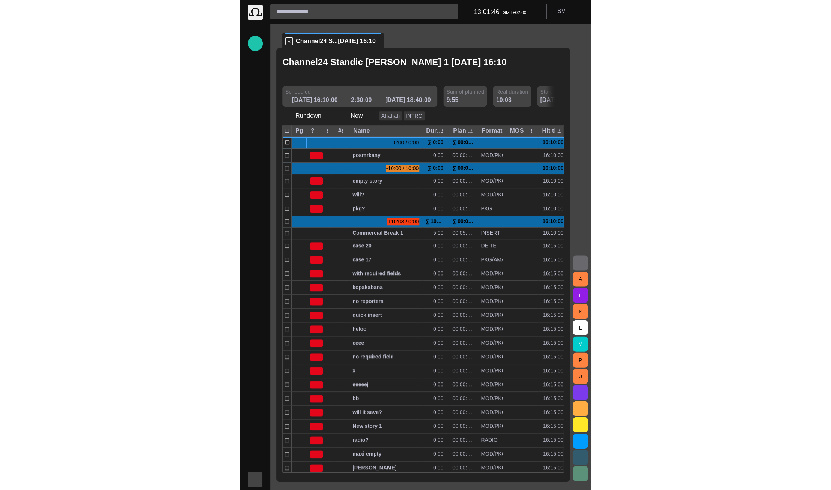
scroll to position [0, 0]
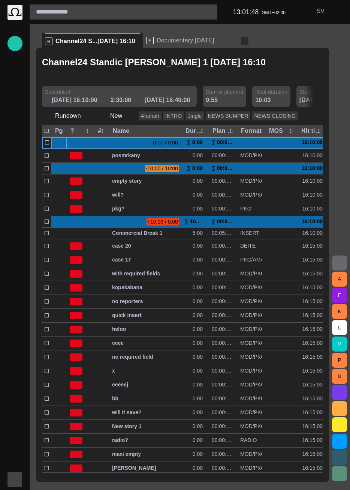
click at [241, 41] on span "button" at bounding box center [244, 40] width 7 height 7
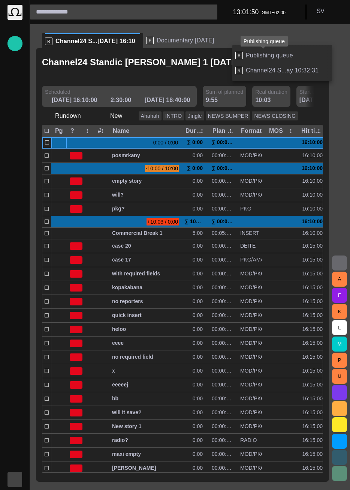
click at [257, 57] on span "Publishing queue" at bounding box center [269, 55] width 47 height 7
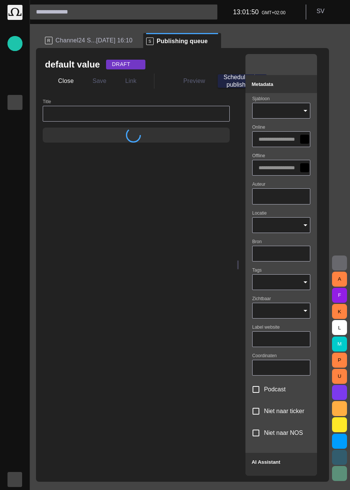
type input "**********"
type input "*****"
type input "**"
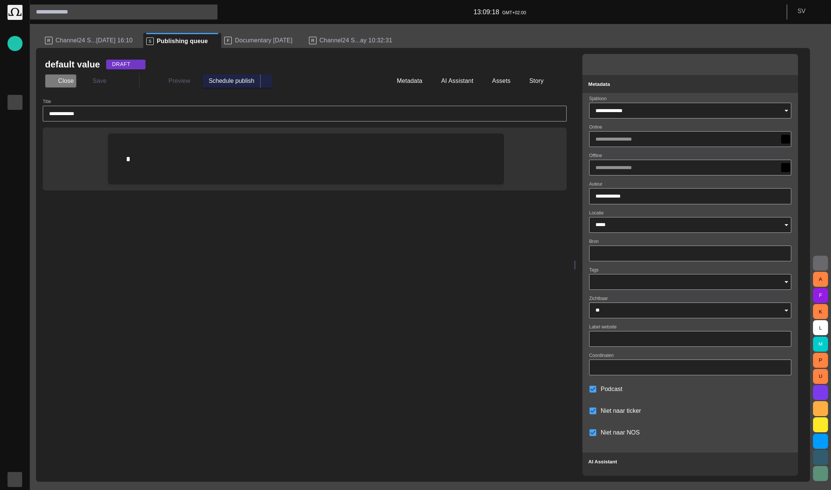
click at [58, 85] on button "Close" at bounding box center [60, 80] width 31 height 13
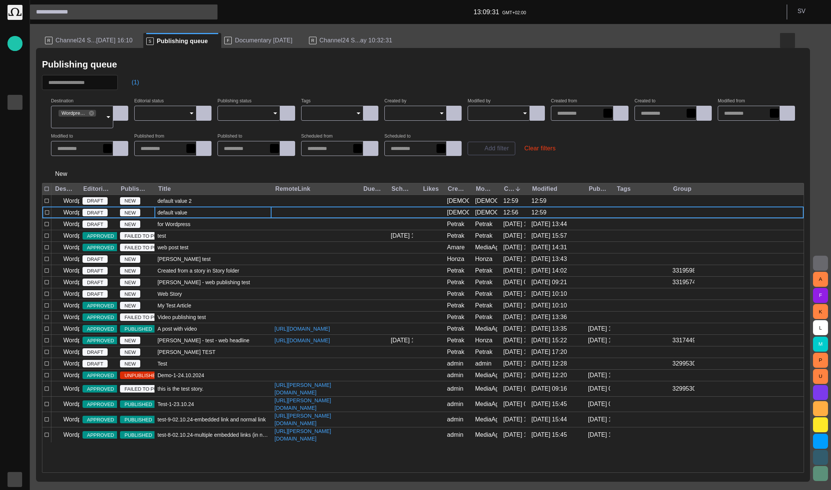
click at [784, 38] on span "button" at bounding box center [787, 40] width 9 height 9
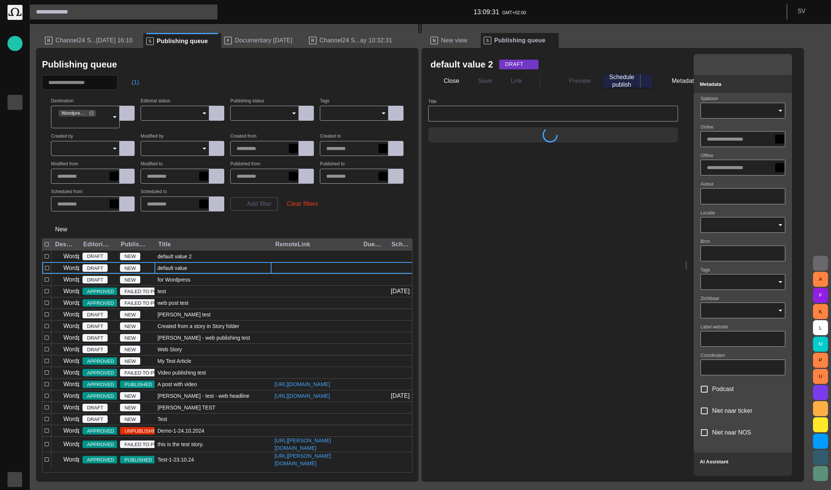
type input "**********"
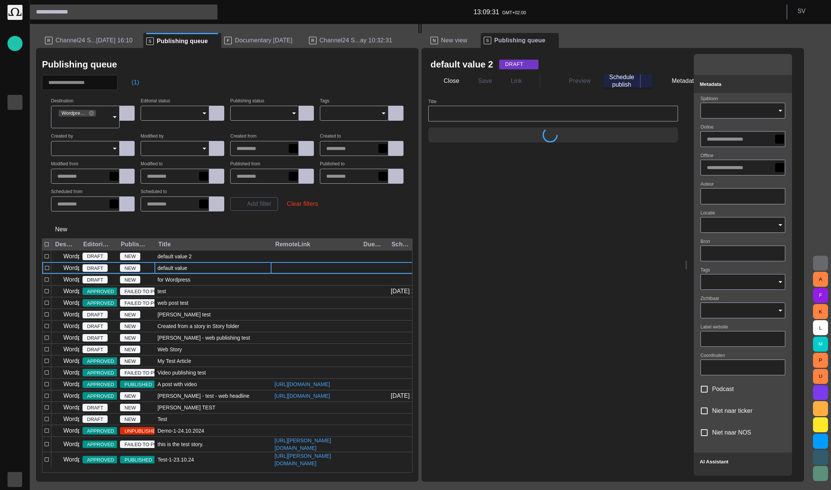
type input "*****"
type input "**"
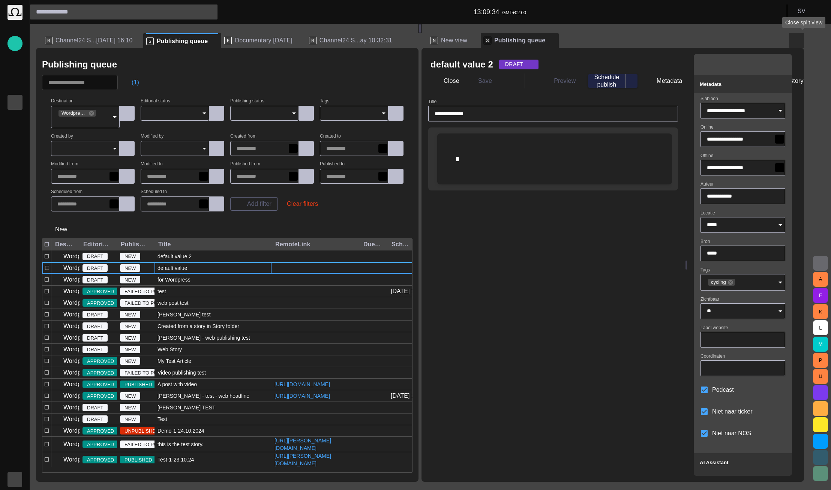
click at [798, 40] on span "button" at bounding box center [796, 40] width 9 height 9
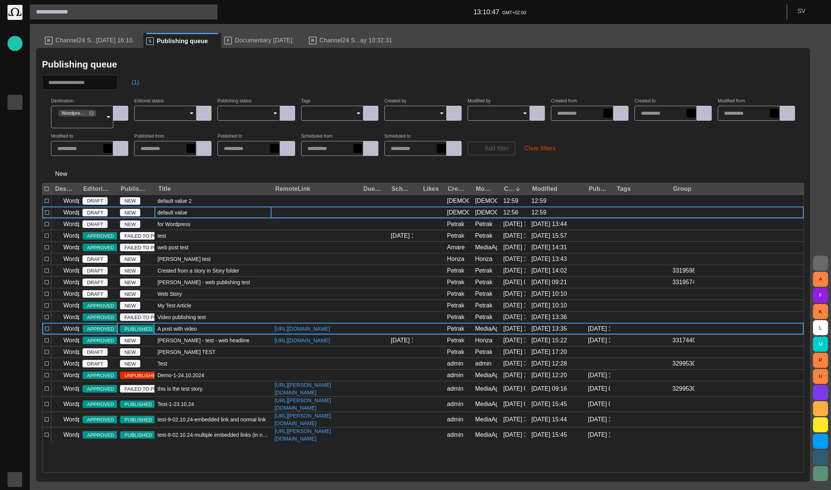
drag, startPoint x: 125, startPoint y: 347, endPoint x: 118, endPoint y: -1, distance: 348.7
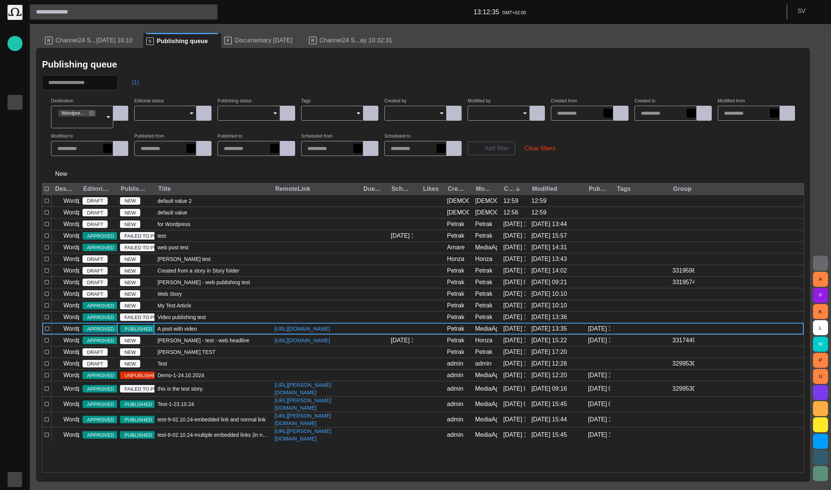
click at [139, 77] on button "(1)" at bounding box center [132, 82] width 22 height 13
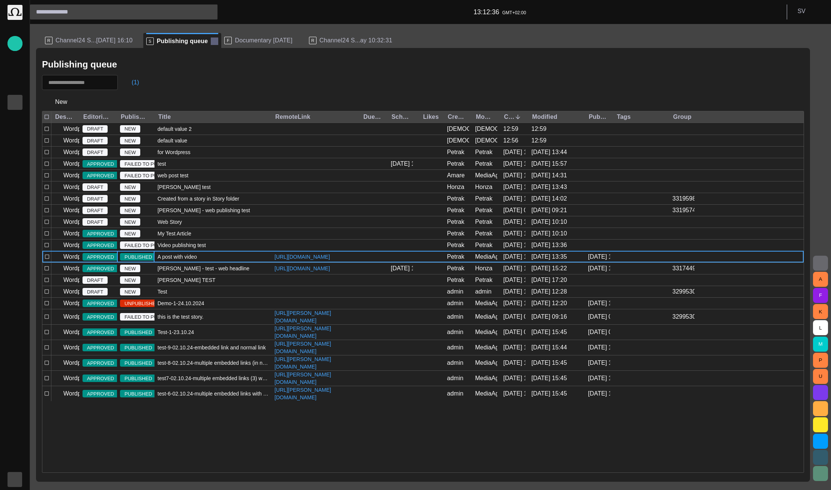
click at [211, 38] on span at bounding box center [214, 40] width 7 height 7
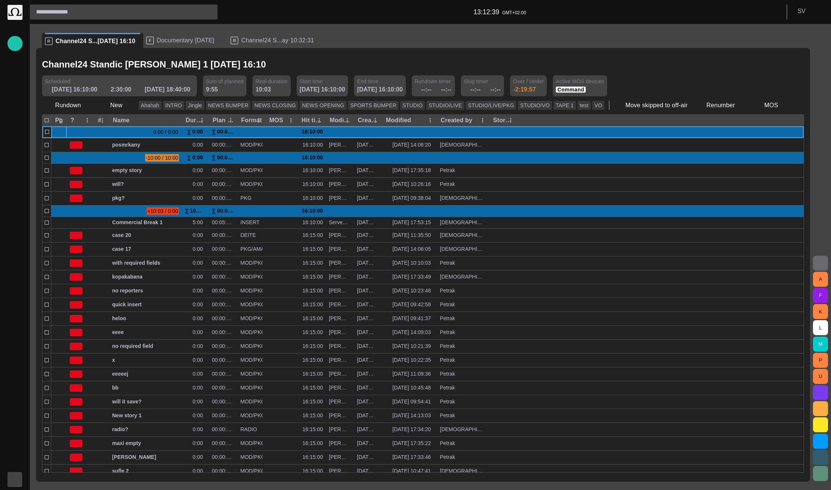
click at [163, 44] on div "F Documentary today" at bounding box center [185, 40] width 78 height 15
click at [164, 42] on span "Documentary today" at bounding box center [185, 40] width 57 height 7
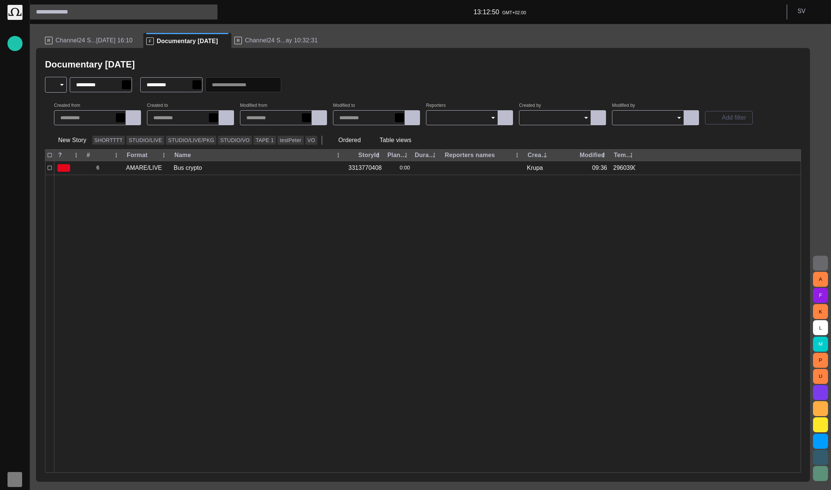
click at [12, 475] on div "button" at bounding box center [14, 479] width 15 height 15
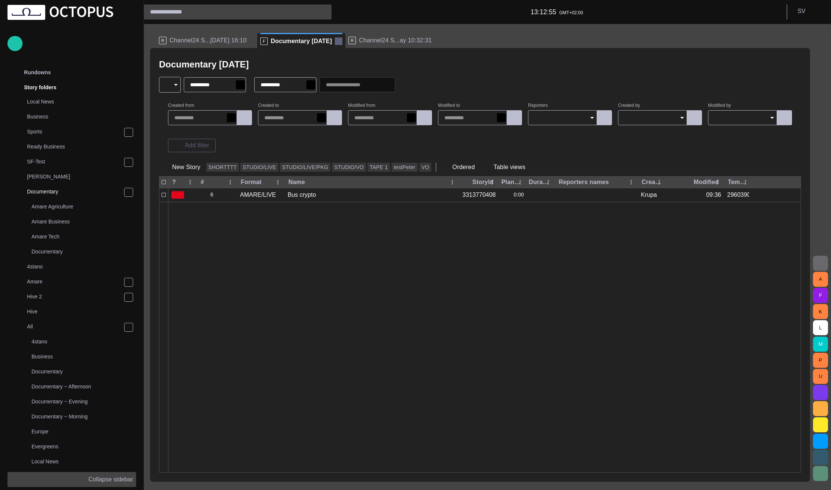
click at [335, 42] on span at bounding box center [338, 40] width 7 height 7
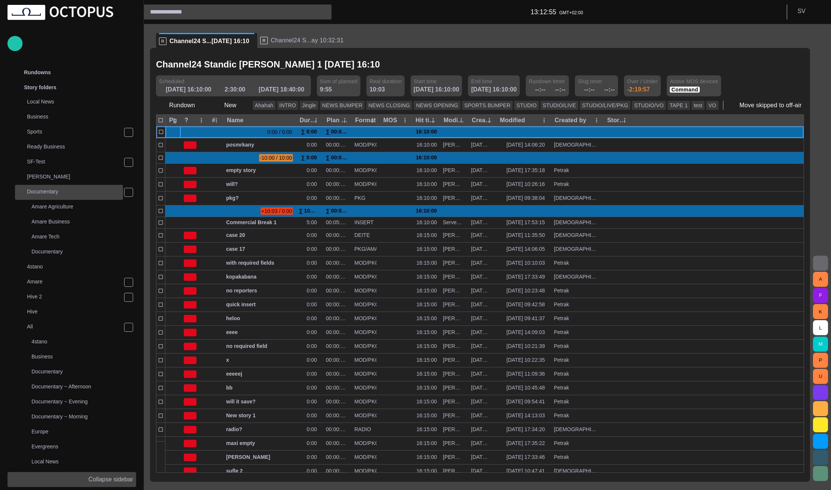
click at [55, 194] on p "Documentary" at bounding box center [42, 191] width 31 height 7
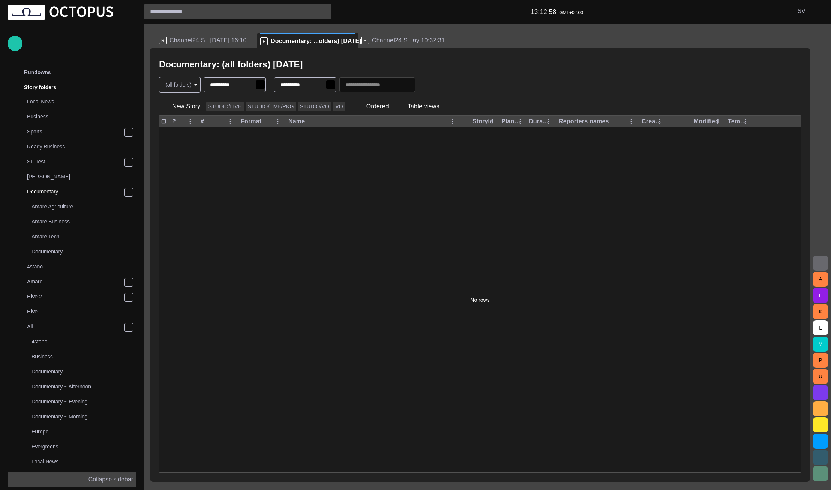
scroll to position [15, 0]
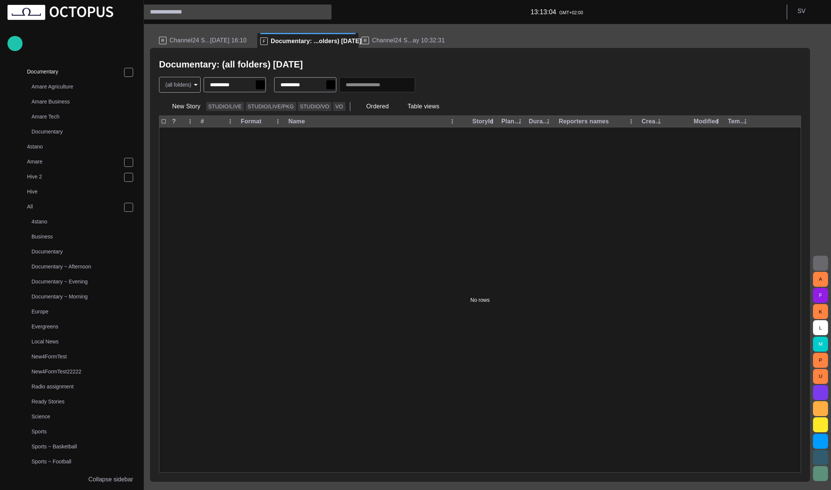
scroll to position [120, 0]
click at [361, 39] on p "R" at bounding box center [364, 40] width 7 height 7
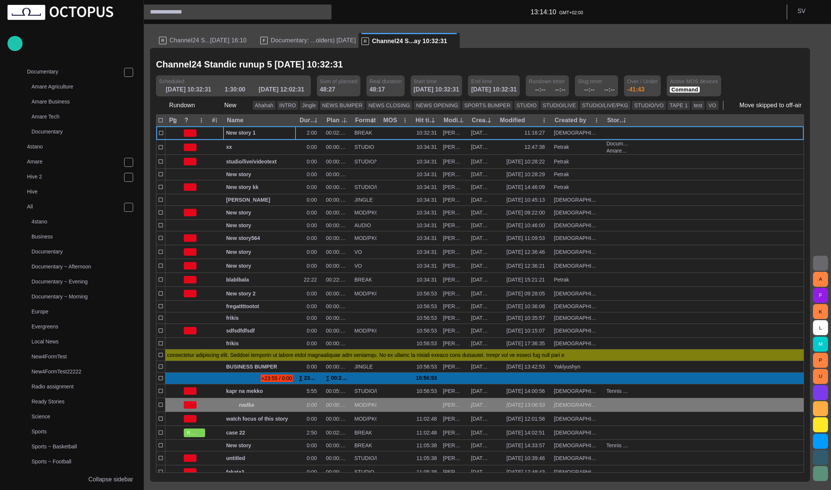
click at [285, 47] on div "F Documentary: ...olders) today" at bounding box center [307, 40] width 95 height 15
click at [279, 45] on div "F Documentary: ...olders) today" at bounding box center [307, 40] width 95 height 15
click at [272, 42] on span "Documentary: ...olders) today" at bounding box center [313, 40] width 85 height 7
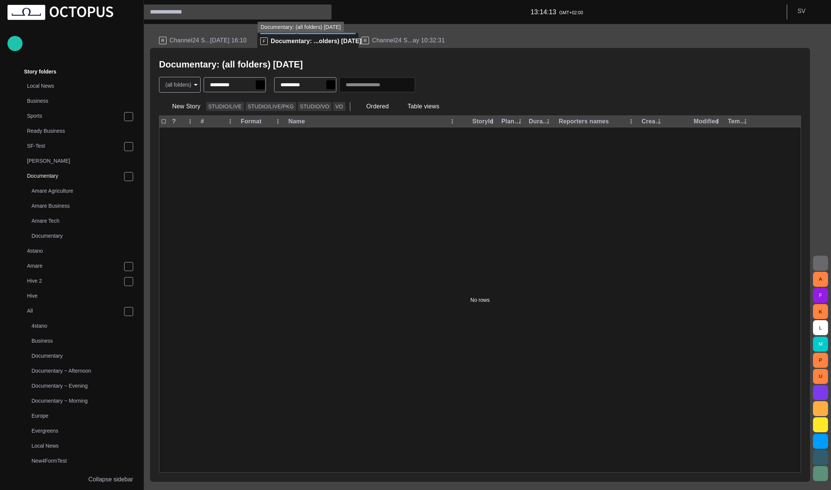
scroll to position [15, 0]
click at [364, 42] on span at bounding box center [367, 40] width 7 height 7
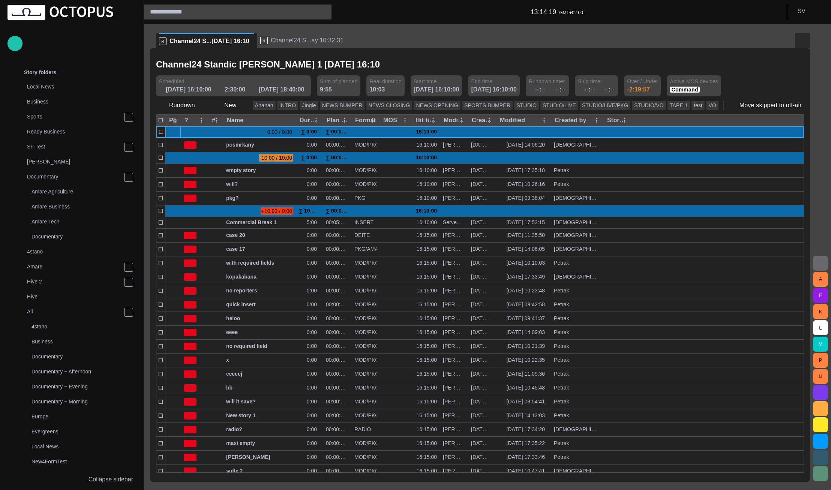
drag, startPoint x: 320, startPoint y: 38, endPoint x: 800, endPoint y: 40, distance: 479.5
click at [320, 38] on span "Channel24 S...ay 10:32:31" at bounding box center [307, 40] width 73 height 7
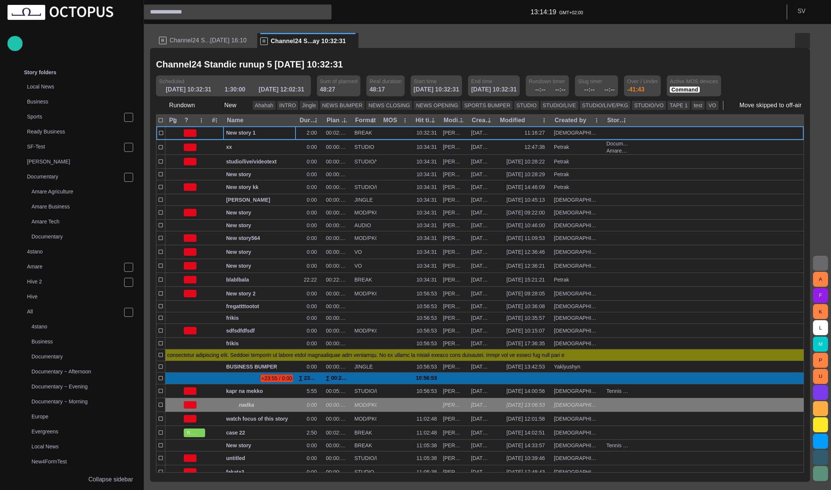
click at [800, 40] on span "button" at bounding box center [802, 40] width 9 height 9
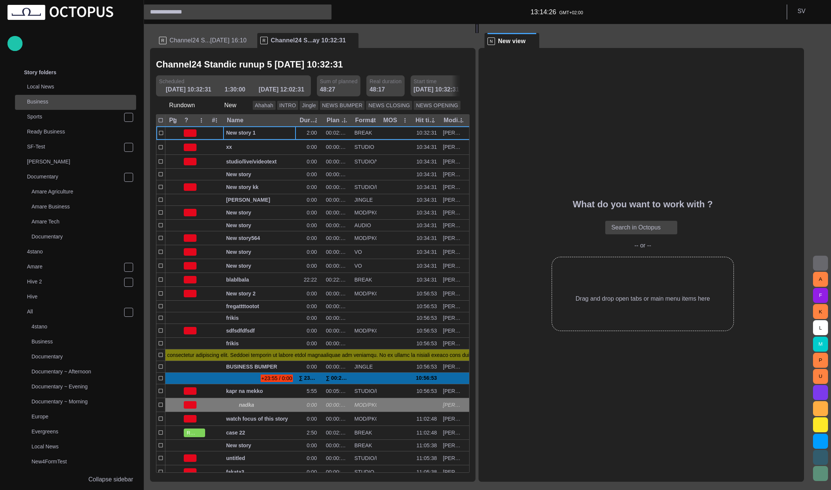
click at [57, 104] on p "Business" at bounding box center [81, 101] width 109 height 7
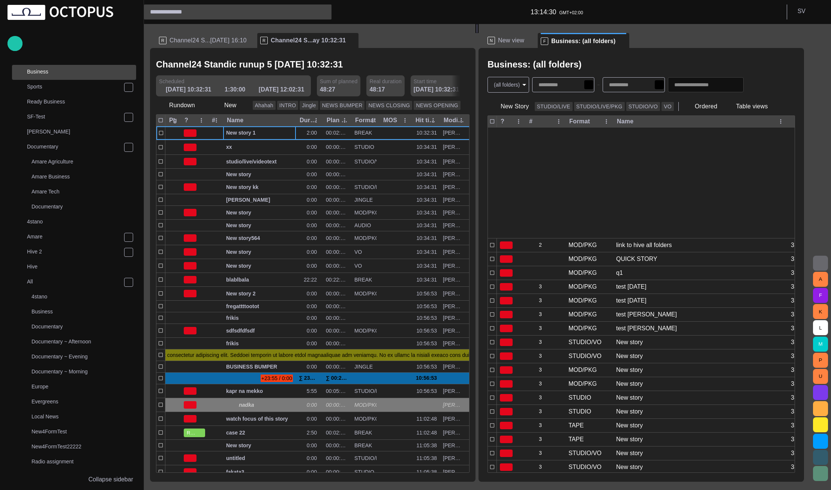
scroll to position [117, 0]
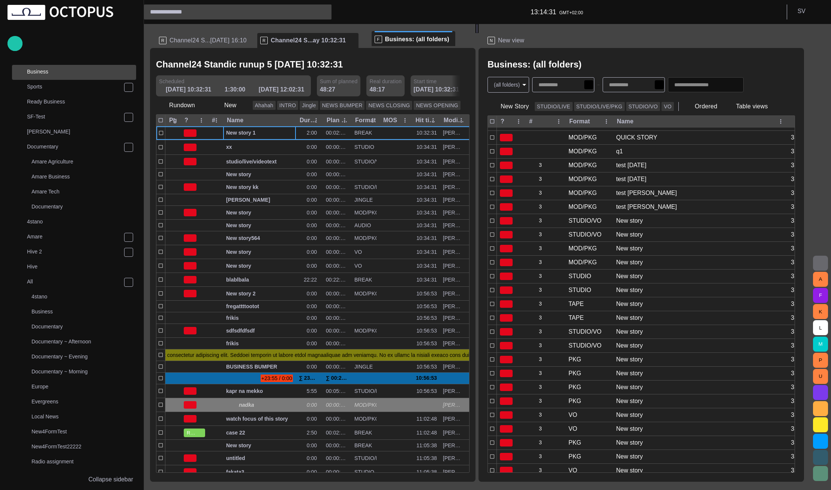
drag, startPoint x: 587, startPoint y: 39, endPoint x: 383, endPoint y: 36, distance: 204.4
click at [383, 36] on div "R Channel24 S...05/08 16:10 R Channel24 S...ay 10:32:31 Channel24 Standic runup…" at bounding box center [480, 253] width 660 height 458
click at [535, 39] on span at bounding box center [530, 40] width 7 height 7
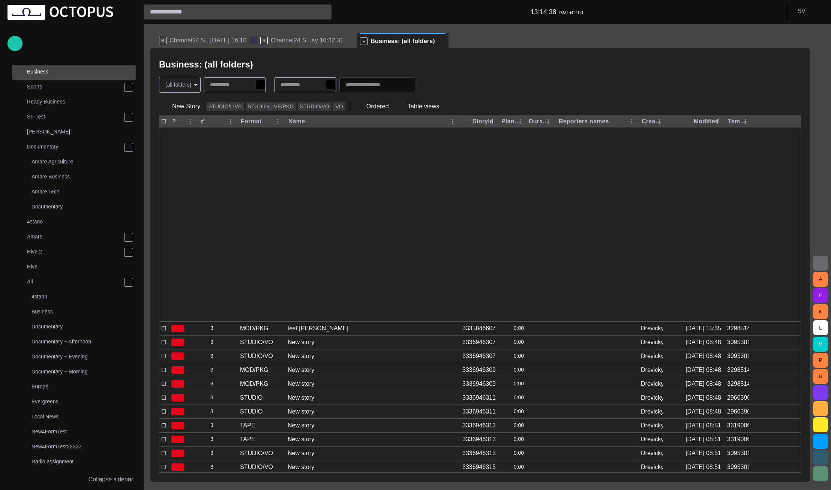
scroll to position [392, 0]
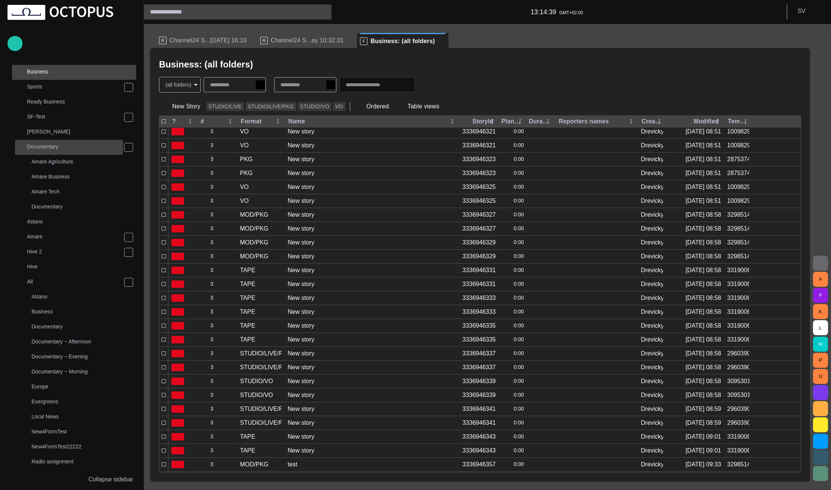
click at [62, 143] on p "Documentary" at bounding box center [75, 146] width 96 height 7
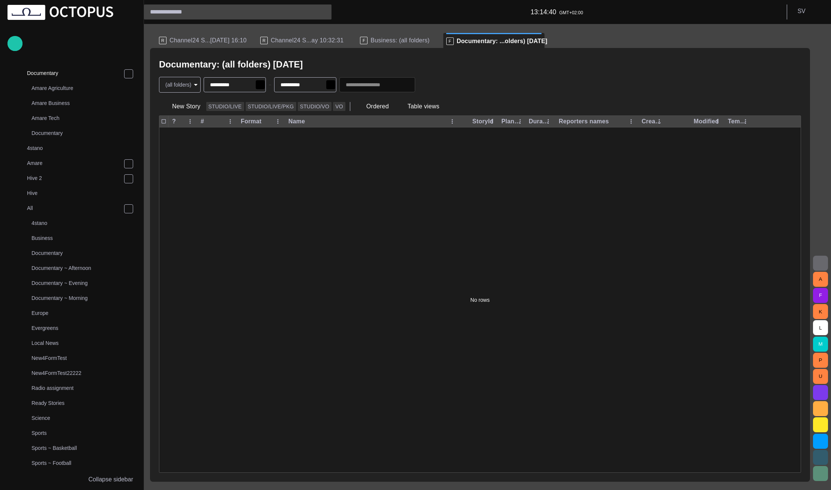
scroll to position [120, 0]
click at [245, 87] on span "button" at bounding box center [242, 85] width 6 height 6
click at [316, 85] on span "button" at bounding box center [313, 85] width 6 height 6
click at [328, 69] on div "Documentary: (all folders) - today" at bounding box center [480, 64] width 642 height 15
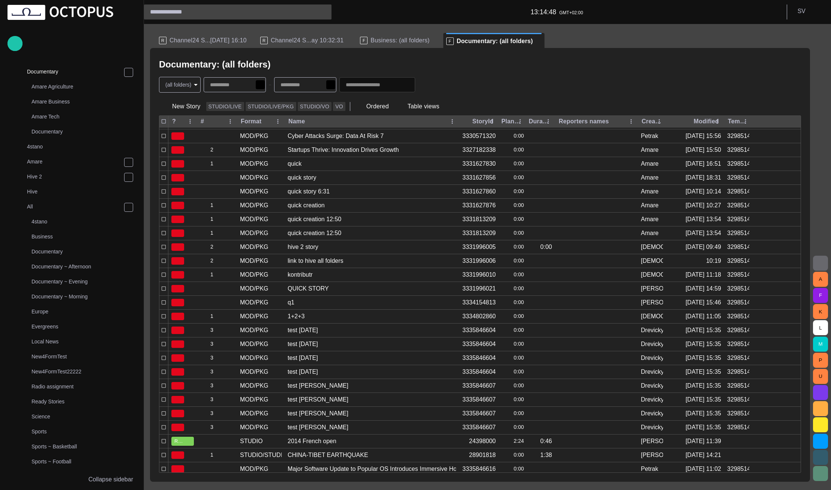
scroll to position [549, 0]
click at [402, 43] on span "Business: (all folders)" at bounding box center [399, 40] width 59 height 7
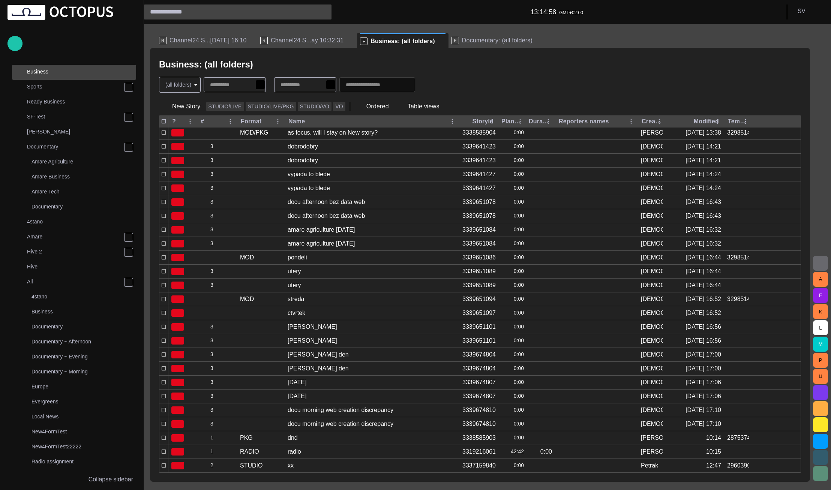
scroll to position [847, 0]
click at [67, 101] on p "Ready Business" at bounding box center [81, 101] width 109 height 7
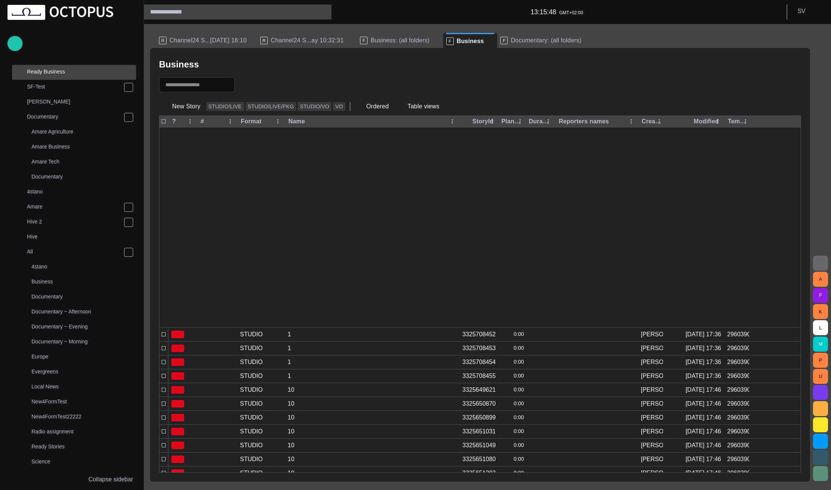
scroll to position [648, 0]
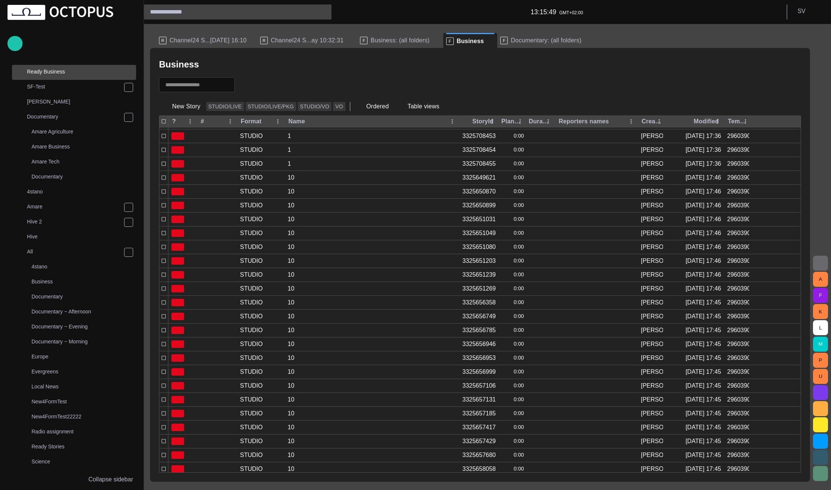
click at [376, 42] on span "Business: (all folders)" at bounding box center [399, 40] width 59 height 7
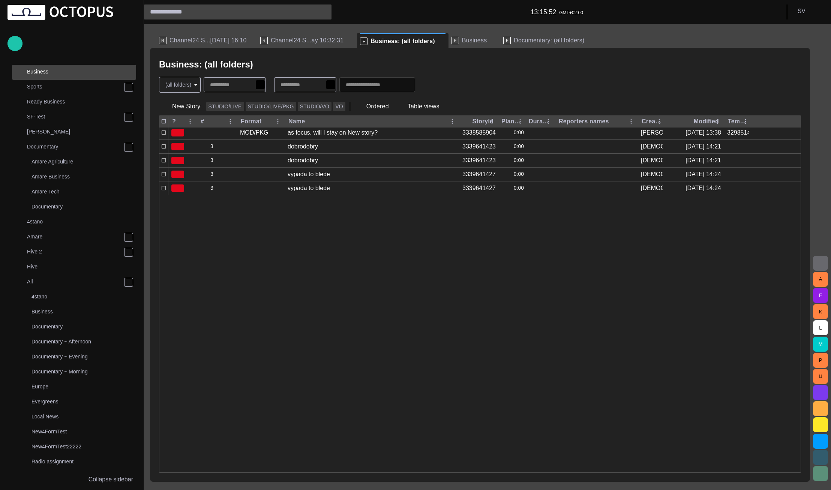
scroll to position [377, 0]
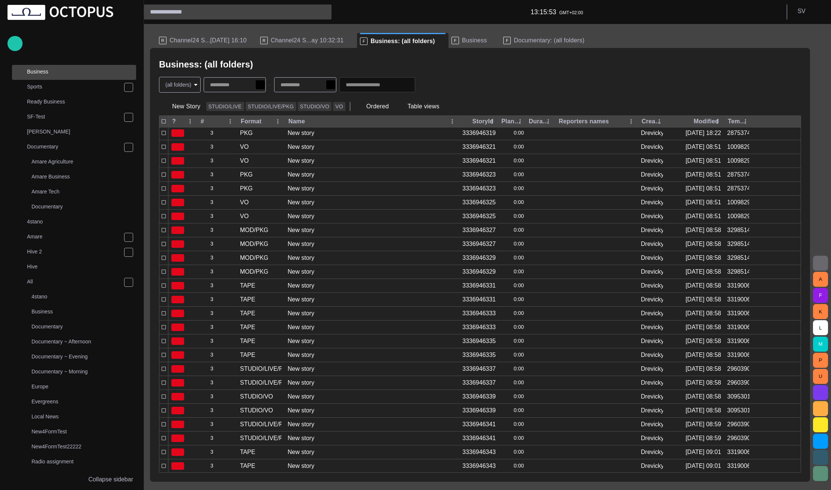
click at [451, 40] on p "F" at bounding box center [454, 40] width 7 height 7
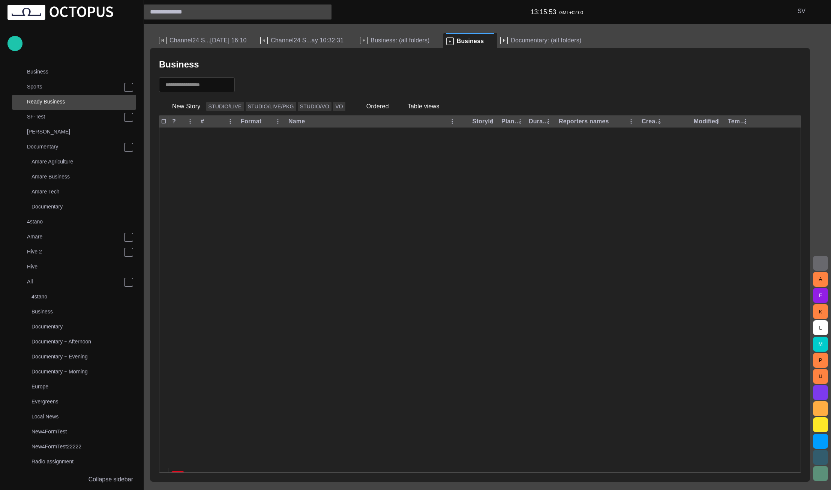
click at [384, 39] on span "Business: (all folders)" at bounding box center [399, 40] width 59 height 7
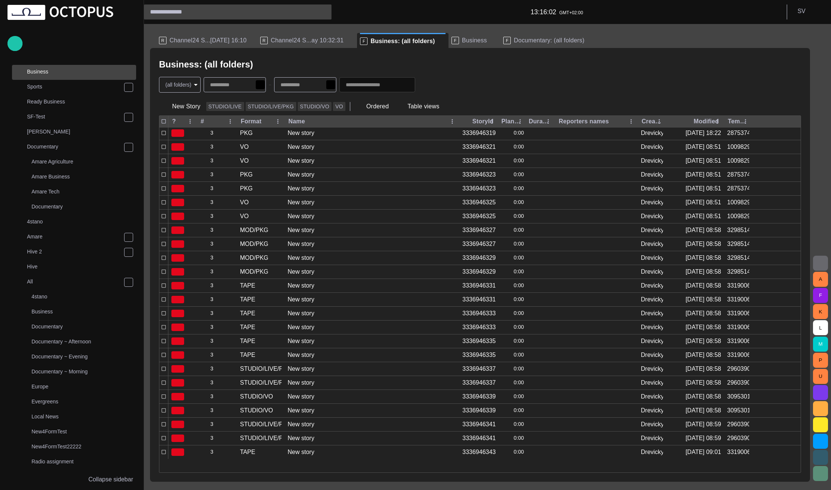
click at [753, 183] on div at bounding box center [776, 188] width 48 height 14
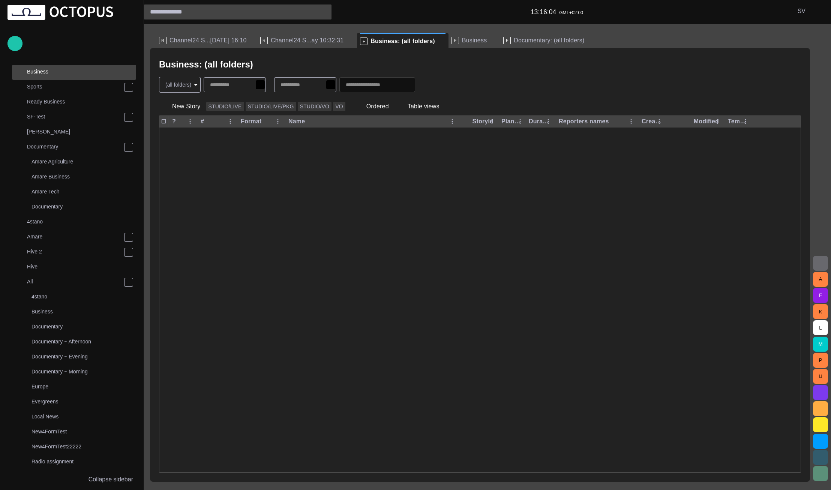
scroll to position [0, 0]
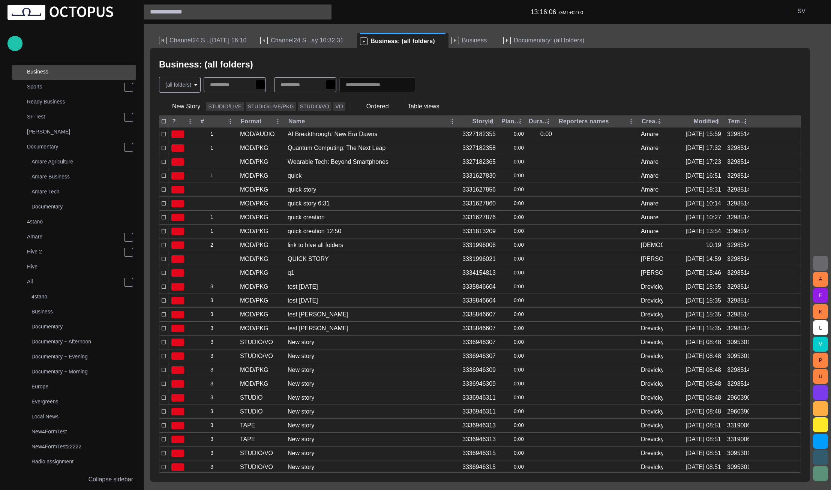
click at [462, 42] on span "Business" at bounding box center [474, 40] width 25 height 7
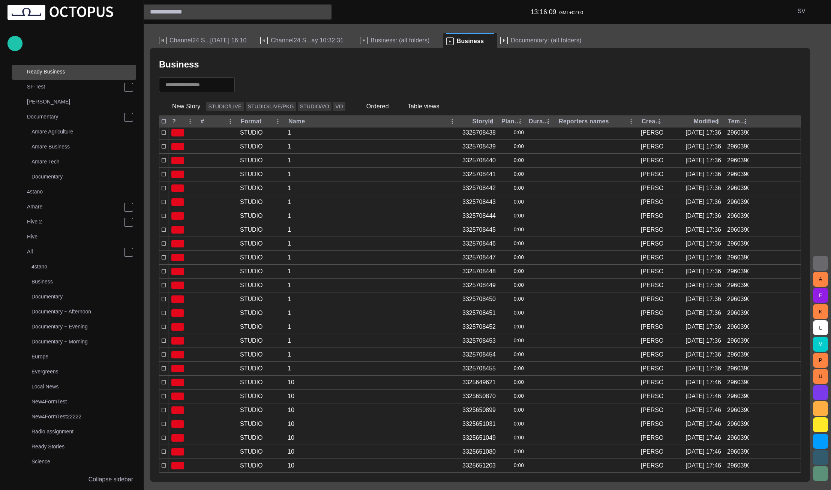
scroll to position [431, 0]
click at [369, 35] on div "F Business: (all folders)" at bounding box center [400, 40] width 80 height 15
click at [370, 37] on span "Business: (all folders)" at bounding box center [399, 40] width 59 height 7
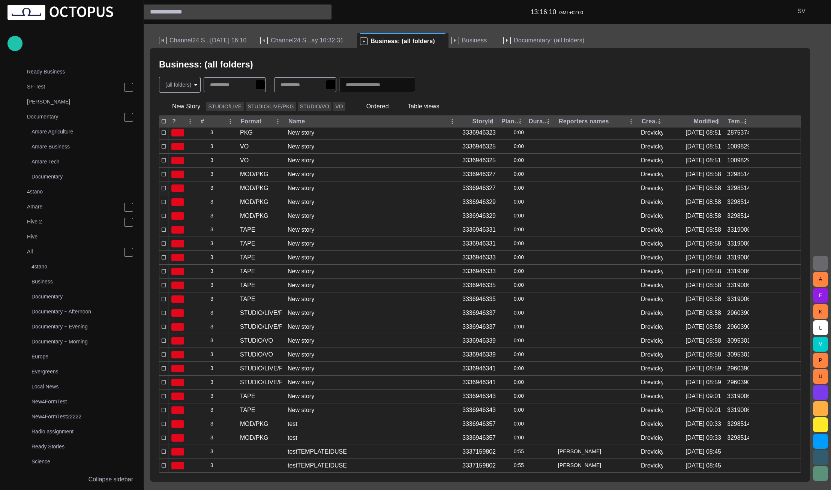
click at [372, 40] on span "Business: (all folders)" at bounding box center [402, 40] width 64 height 7
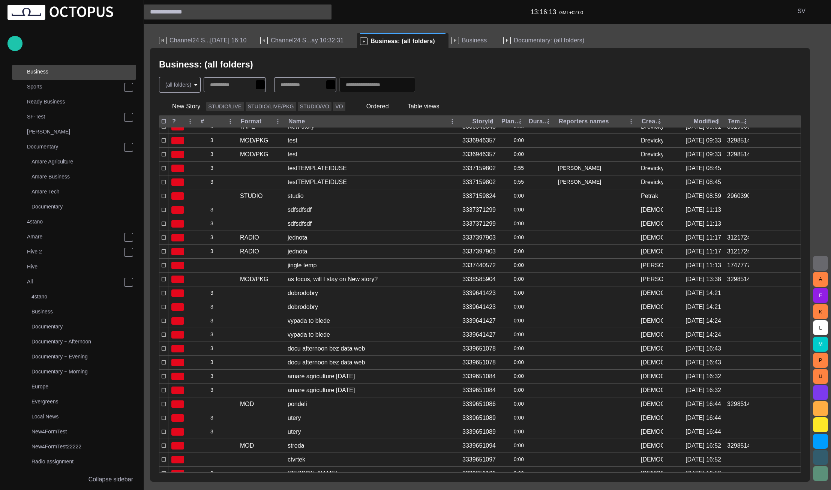
scroll to position [705, 0]
click at [306, 39] on span "Channel24 S...ay 10:32:31" at bounding box center [307, 40] width 73 height 7
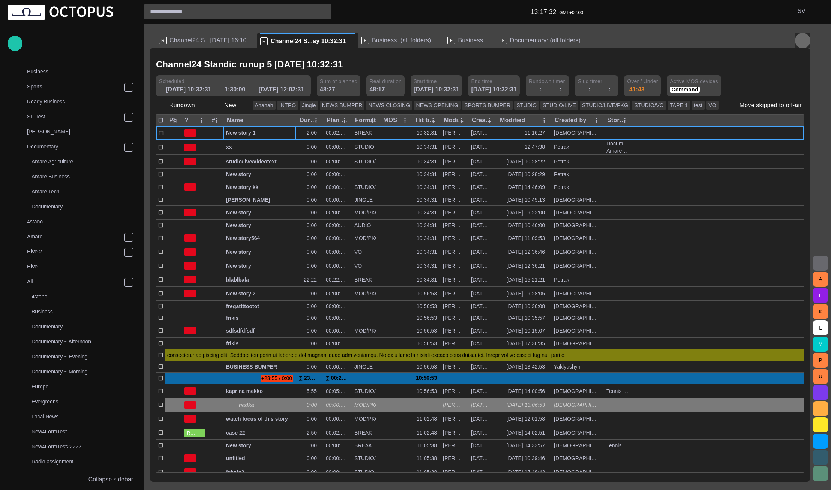
click at [805, 39] on span "button" at bounding box center [802, 40] width 9 height 9
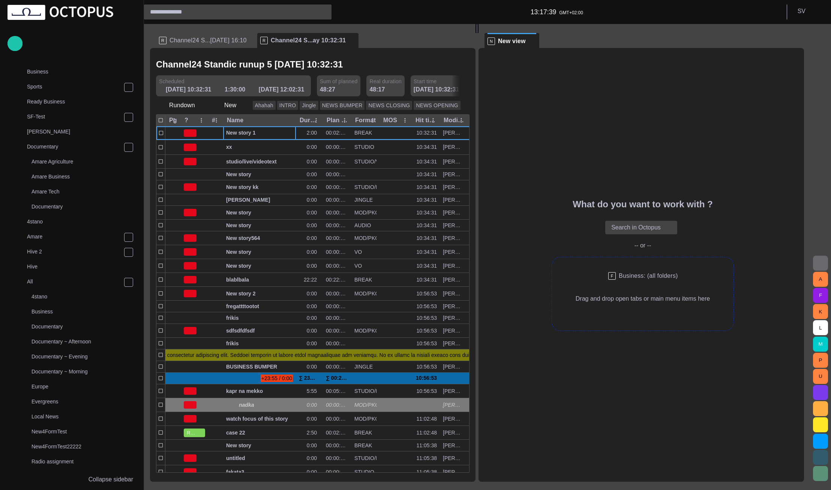
drag, startPoint x: 364, startPoint y: 40, endPoint x: 628, endPoint y: 276, distance: 353.7
click at [628, 276] on div "R Channel24 S...05/08 16:10 R Channel24 S...ay 10:32:31 F Business: (all folder…" at bounding box center [480, 253] width 660 height 458
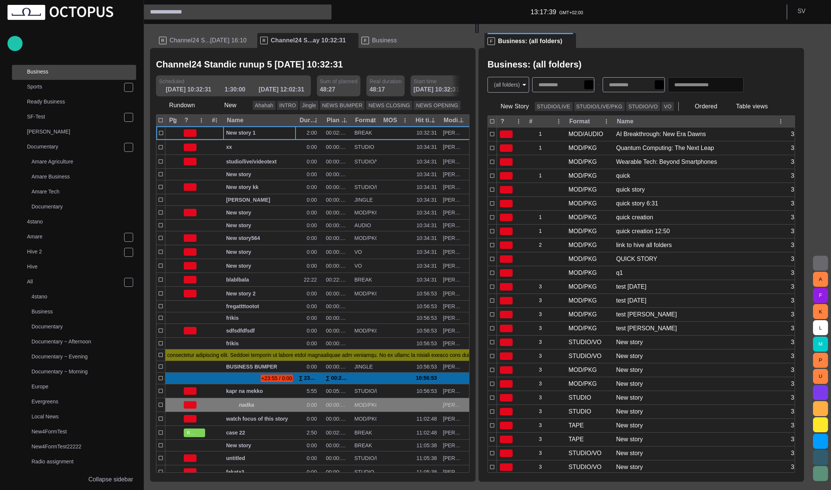
scroll to position [15, 0]
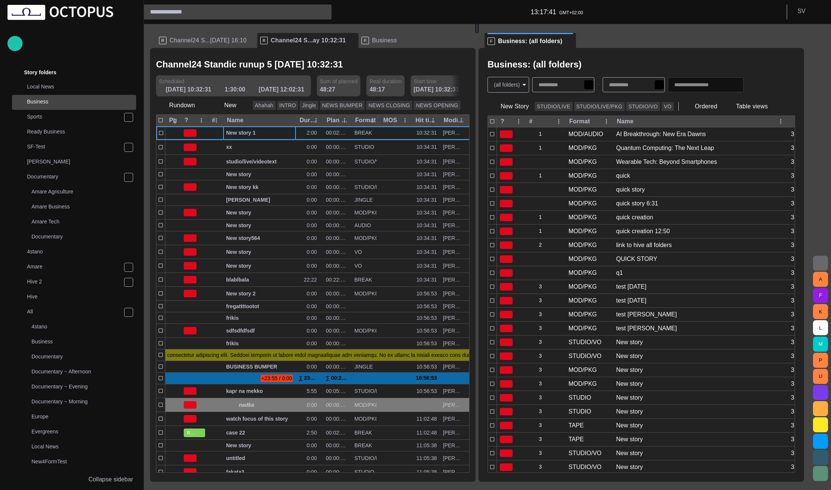
click at [372, 41] on span "Business" at bounding box center [384, 40] width 25 height 7
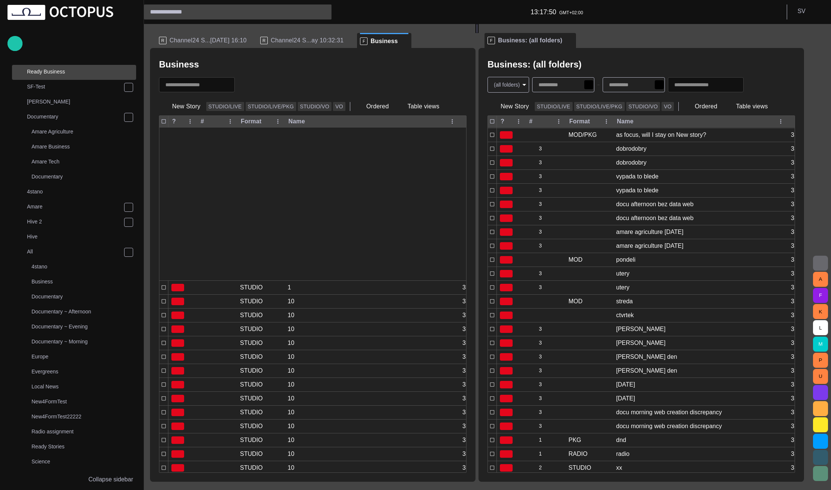
scroll to position [666, 0]
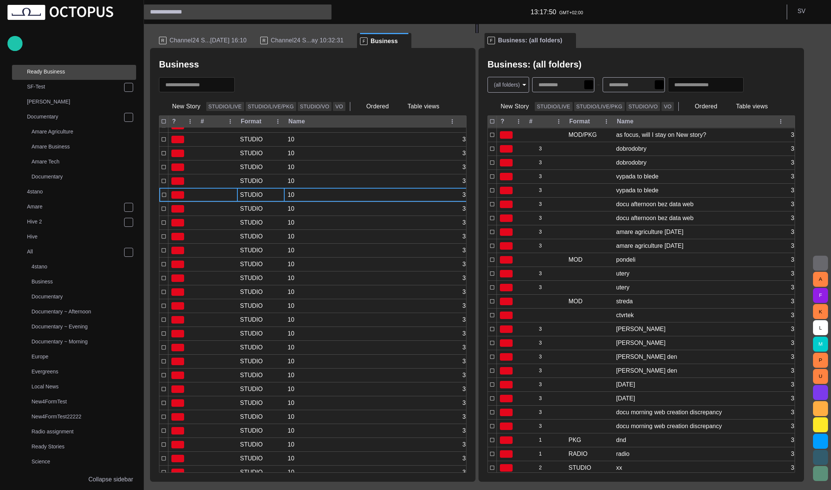
click at [280, 193] on div "STUDIO" at bounding box center [261, 194] width 48 height 13
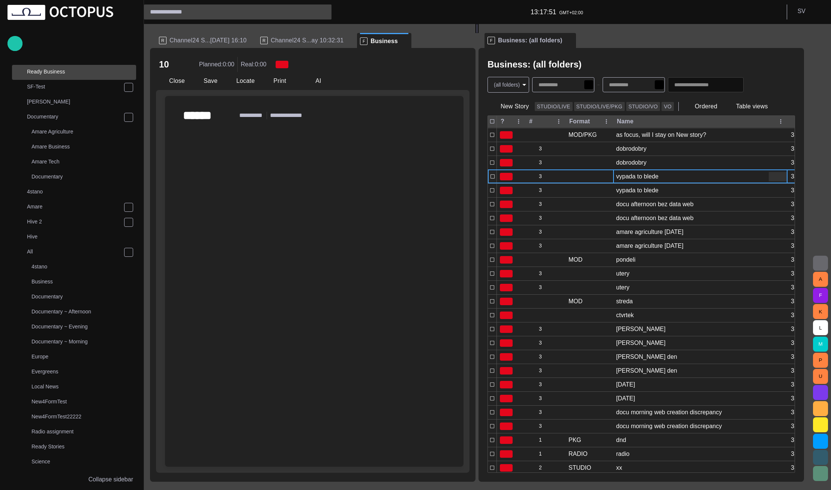
click at [620, 173] on div "vypada to blede" at bounding box center [700, 176] width 174 height 13
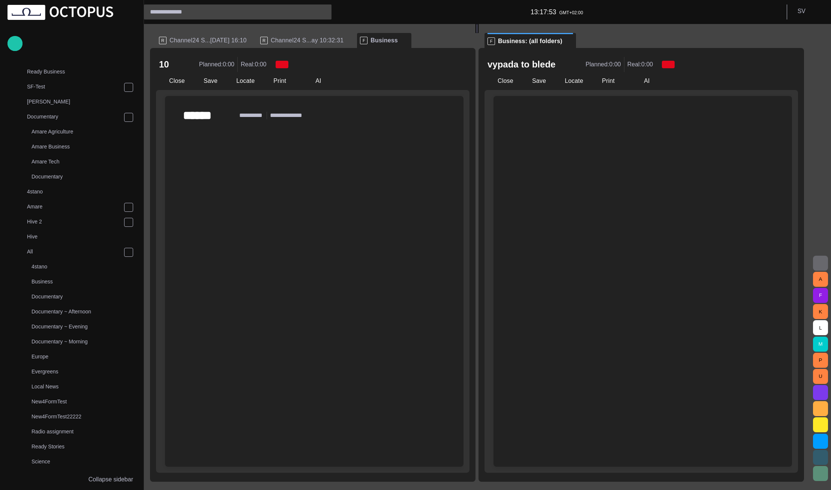
scroll to position [45, 0]
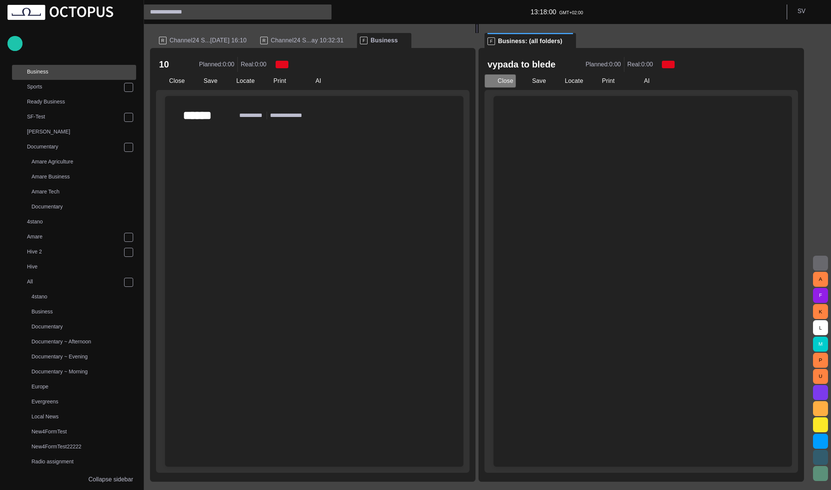
click at [508, 81] on button "Close" at bounding box center [499, 80] width 31 height 13
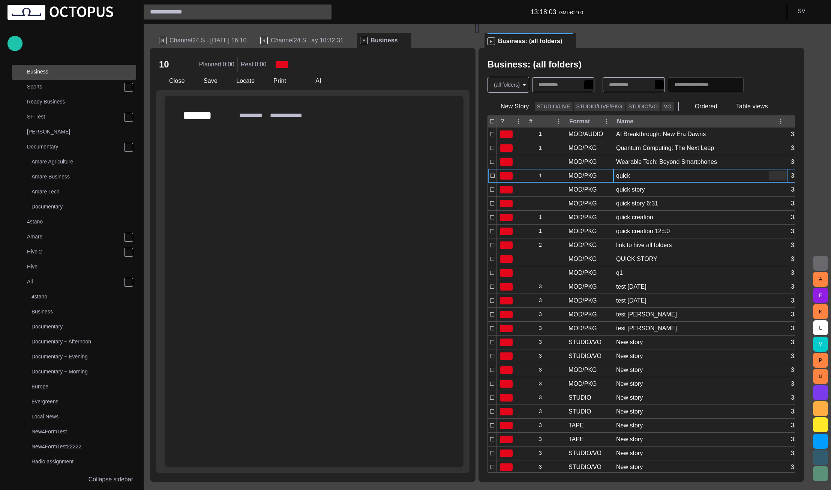
click at [629, 179] on div "quick" at bounding box center [623, 176] width 14 height 8
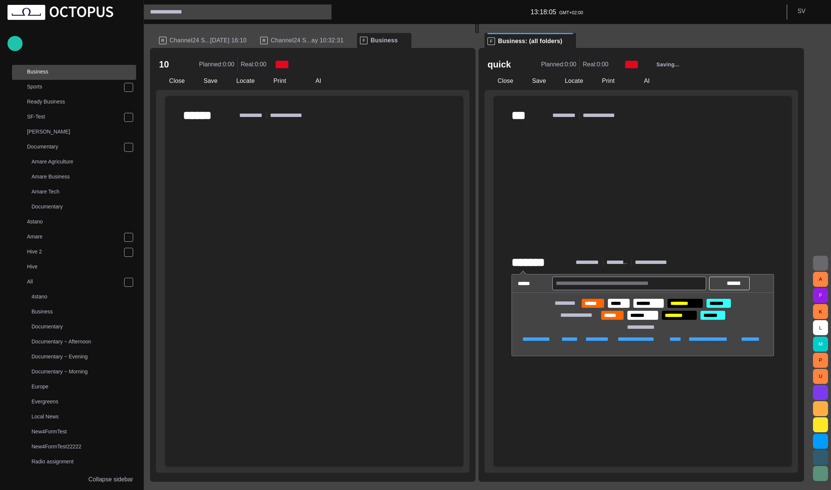
click at [516, 79] on button "Close" at bounding box center [499, 80] width 31 height 13
click at [179, 83] on button "Close" at bounding box center [171, 80] width 31 height 13
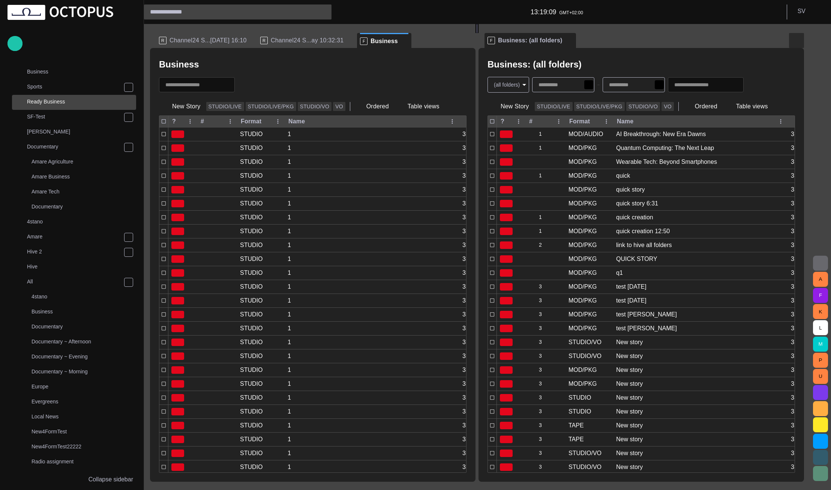
click at [801, 42] on span "button" at bounding box center [796, 40] width 9 height 9
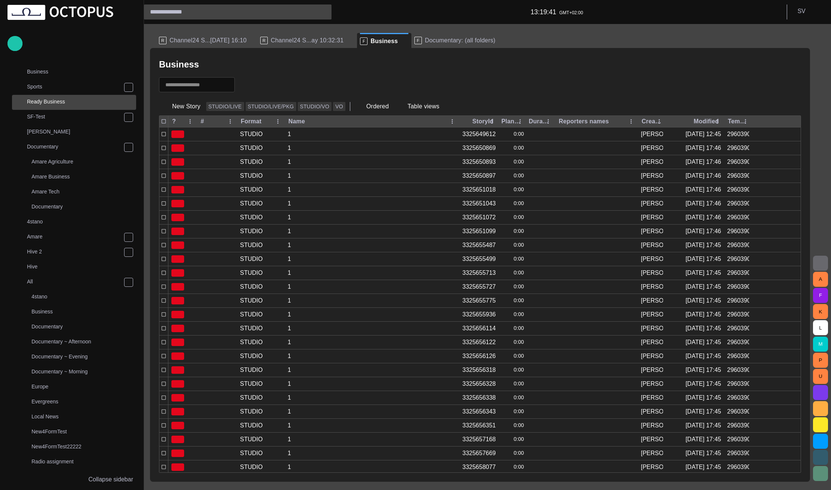
click at [662, 44] on ul "R Channel24 S...05/08 16:10 R Channel24 S...ay 10:32:31 F Business F Documentar…" at bounding box center [475, 40] width 639 height 15
click at [130, 284] on span "main menu" at bounding box center [129, 282] width 6 height 6
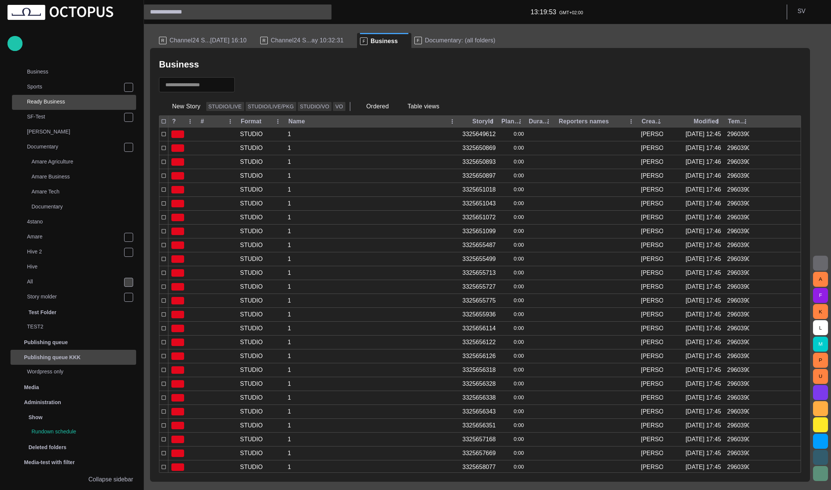
click at [128, 357] on span "main menu" at bounding box center [129, 357] width 6 height 6
click at [115, 357] on div "Publishing queue KKK" at bounding box center [66, 357] width 109 height 12
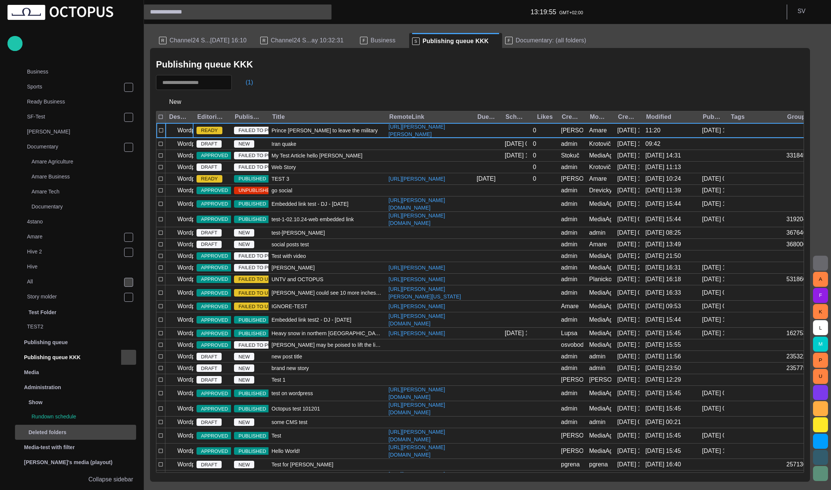
scroll to position [133, 0]
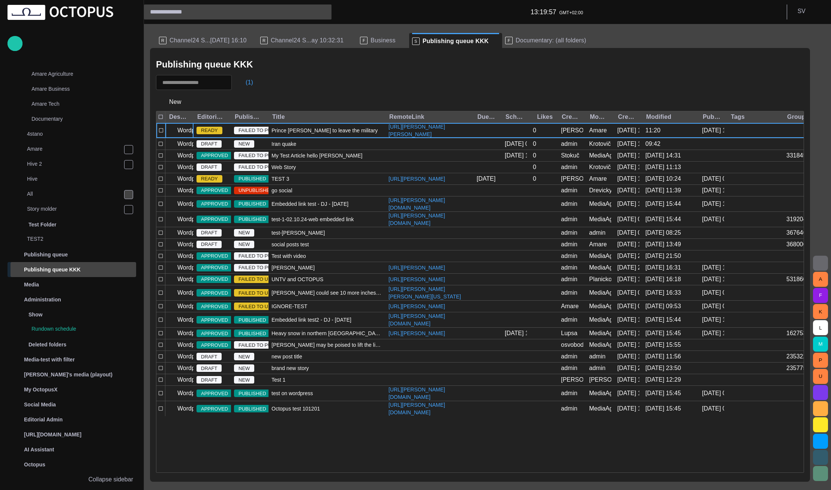
click at [114, 268] on div "Publishing queue KKK" at bounding box center [66, 270] width 109 height 12
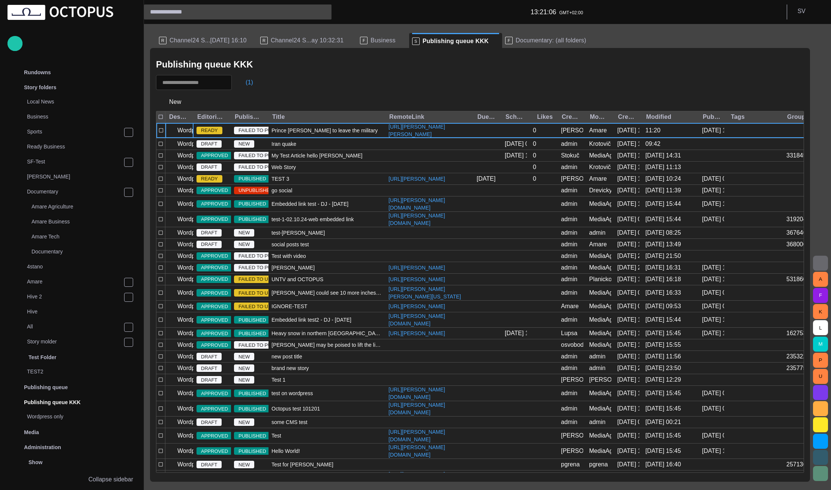
scroll to position [148, 0]
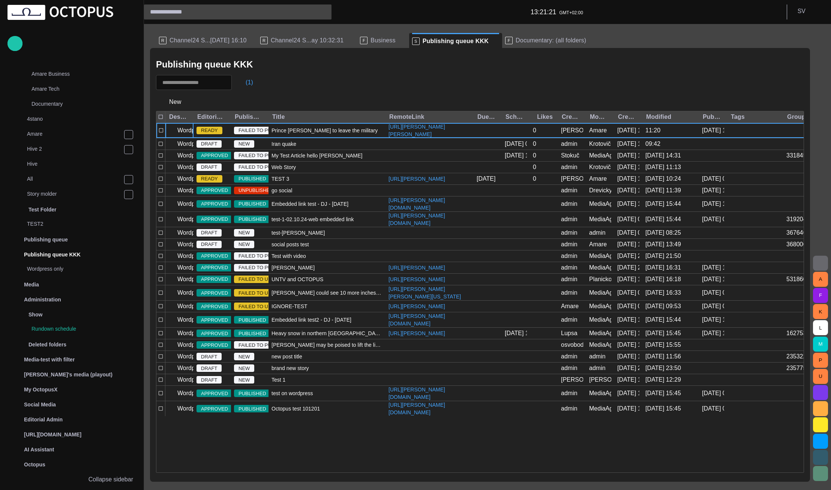
click at [282, 74] on div "Publishing queue KKK (1) New Destination Editorial status Publishing status Tit…" at bounding box center [480, 265] width 660 height 434
click at [308, 53] on div "Publishing queue KKK (1) New Destination Editorial status Publishing status Tit…" at bounding box center [480, 265] width 660 height 434
click at [482, 10] on header "13:44:44 GMT+02:00 S V" at bounding box center [487, 12] width 687 height 24
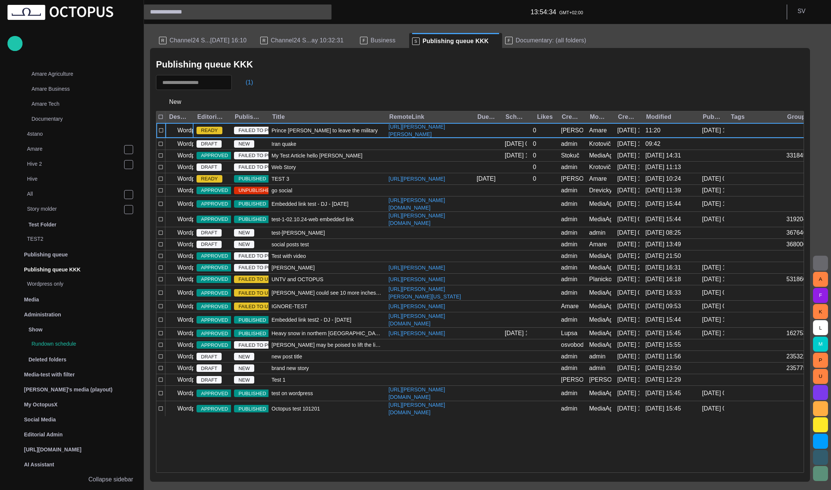
click at [817, 262] on span "button" at bounding box center [820, 263] width 9 height 9
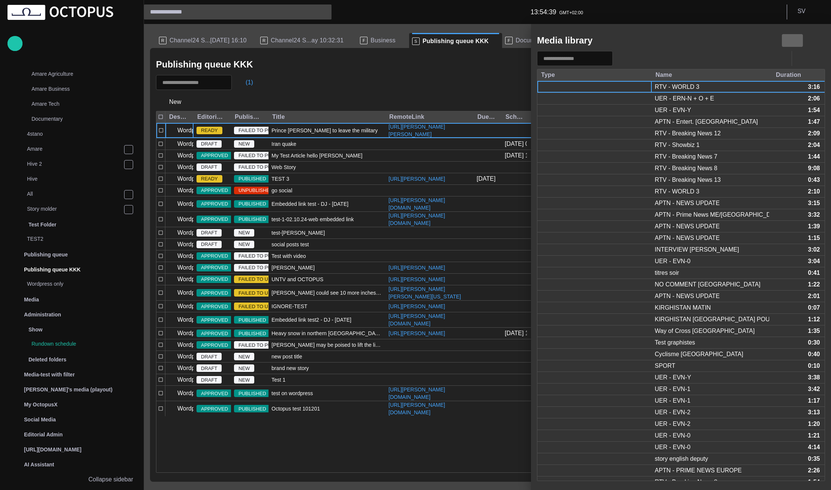
click at [791, 40] on span "button" at bounding box center [792, 40] width 9 height 9
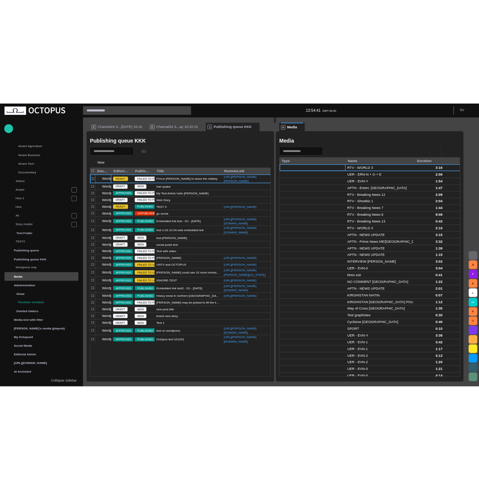
scroll to position [148, 0]
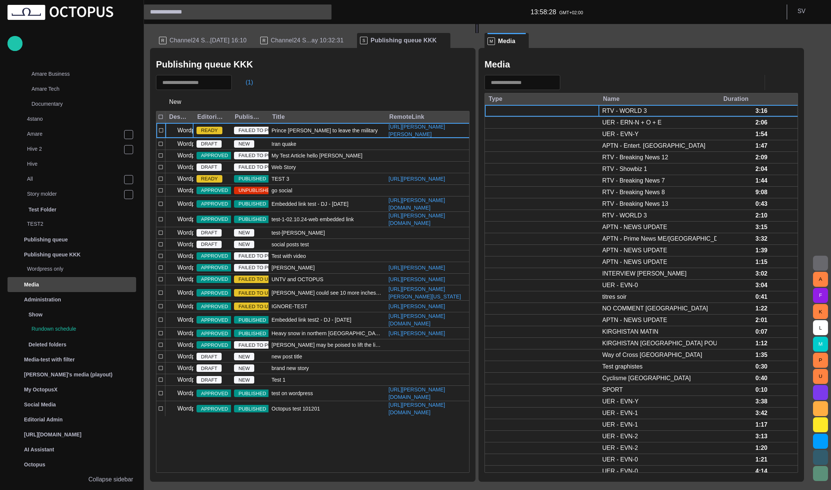
click at [542, 61] on div "Media" at bounding box center [640, 64] width 313 height 15
click at [756, 85] on span "button" at bounding box center [753, 82] width 9 height 9
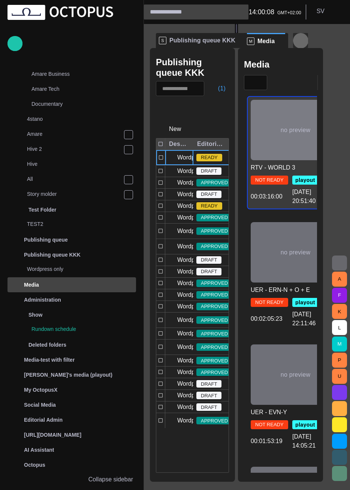
click at [305, 39] on span "button" at bounding box center [300, 40] width 9 height 9
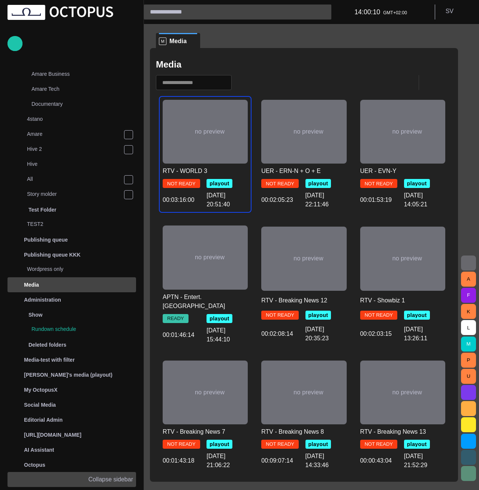
click at [108, 479] on p "Collapse sidebar" at bounding box center [110, 479] width 45 height 9
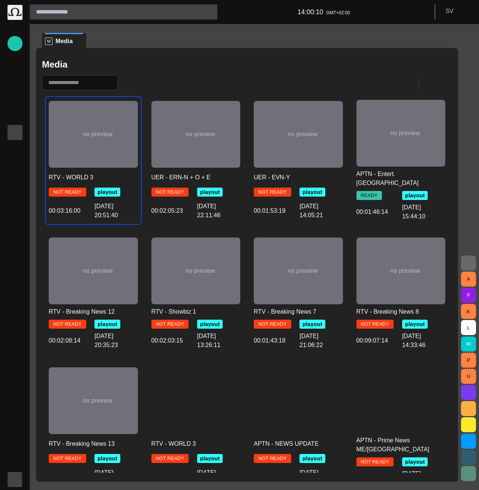
scroll to position [0, 0]
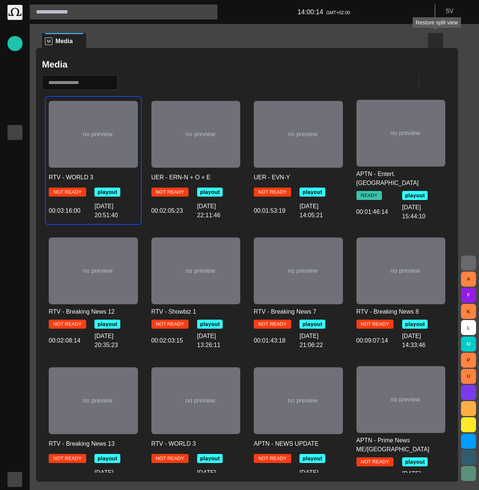
click at [438, 43] on span "button" at bounding box center [435, 40] width 9 height 9
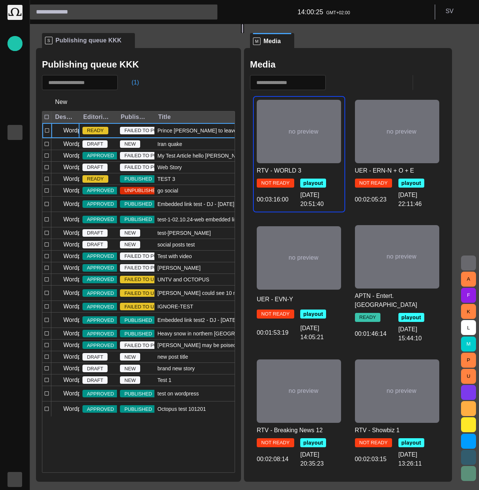
drag, startPoint x: 206, startPoint y: 250, endPoint x: 246, endPoint y: 245, distance: 40.0
click at [244, 33] on div at bounding box center [242, 28] width 3 height 9
drag, startPoint x: 156, startPoint y: 49, endPoint x: 139, endPoint y: 43, distance: 17.3
click at [139, 43] on div "S Publishing queue KKK Publishing queue KKK (1) New Destination Editorial statu…" at bounding box center [247, 252] width 422 height 457
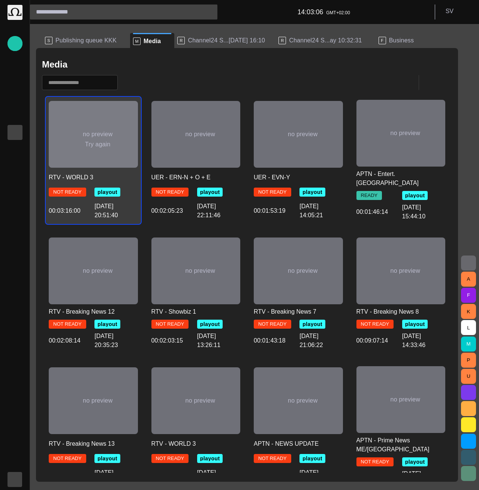
click at [76, 129] on div "no preview Try again" at bounding box center [93, 134] width 89 height 67
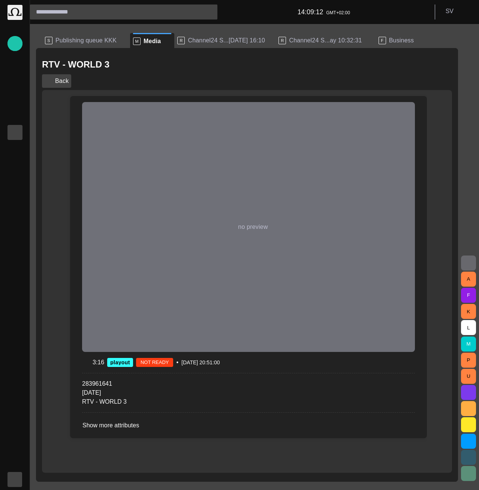
click at [69, 79] on button "Back" at bounding box center [56, 80] width 29 height 13
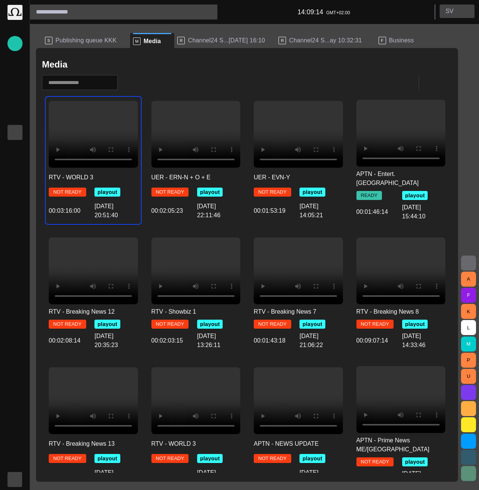
click at [463, 9] on button "S V" at bounding box center [457, 10] width 35 height 13
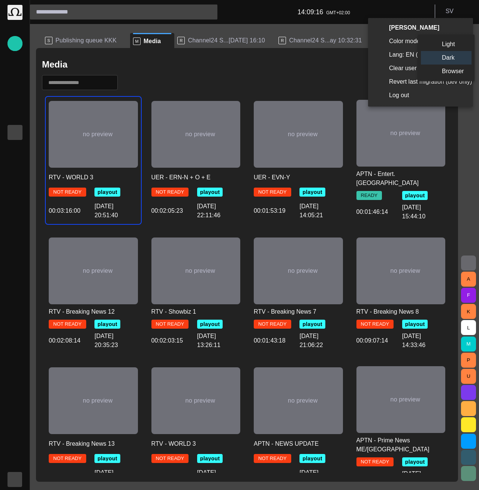
click at [447, 44] on li "Light" at bounding box center [446, 43] width 51 height 13
